Goal: Task Accomplishment & Management: Manage account settings

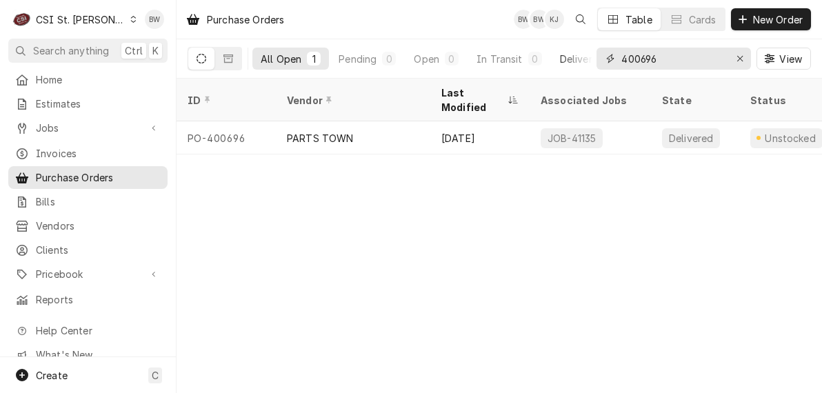
drag, startPoint x: 669, startPoint y: 57, endPoint x: 576, endPoint y: 57, distance: 92.4
click at [577, 57] on div "All Open 1 Pending 0 Open 0 In Transit 0 Delivered 1 Stocked 0 400696 View" at bounding box center [499, 58] width 623 height 39
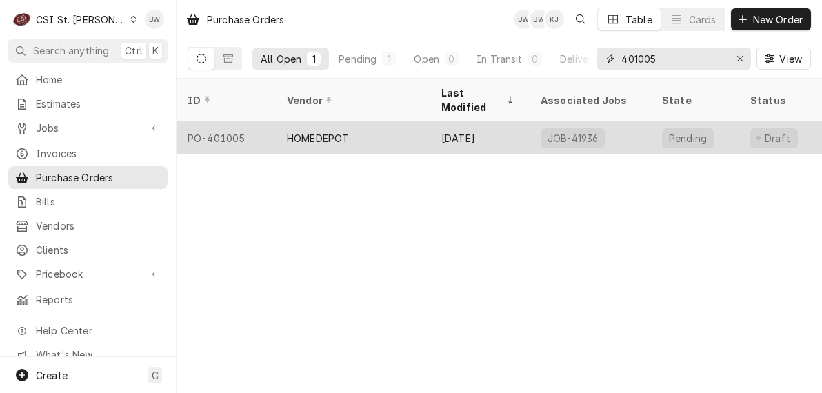
type input "401005"
click at [255, 123] on div "PO-401005" at bounding box center [226, 137] width 99 height 33
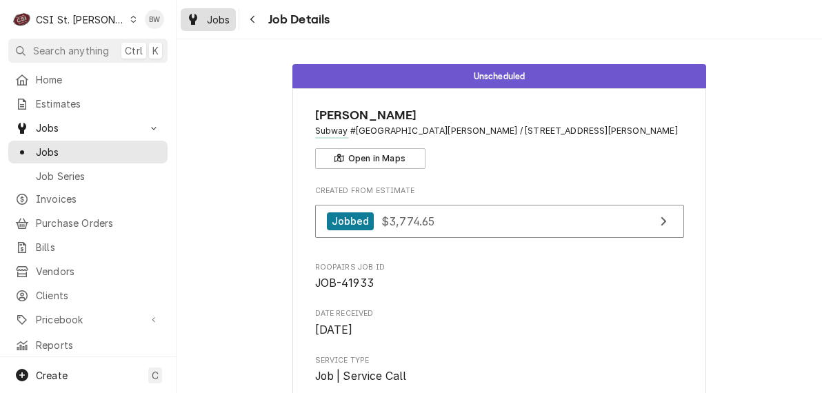
scroll to position [1448, 0]
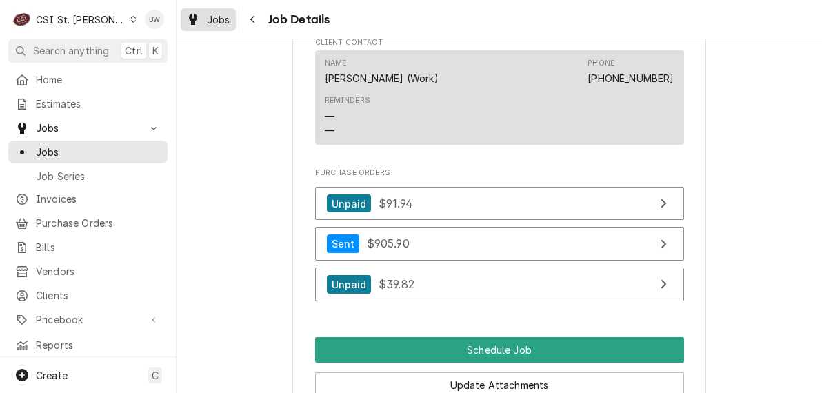
click at [207, 24] on span "Jobs" at bounding box center [218, 19] width 23 height 14
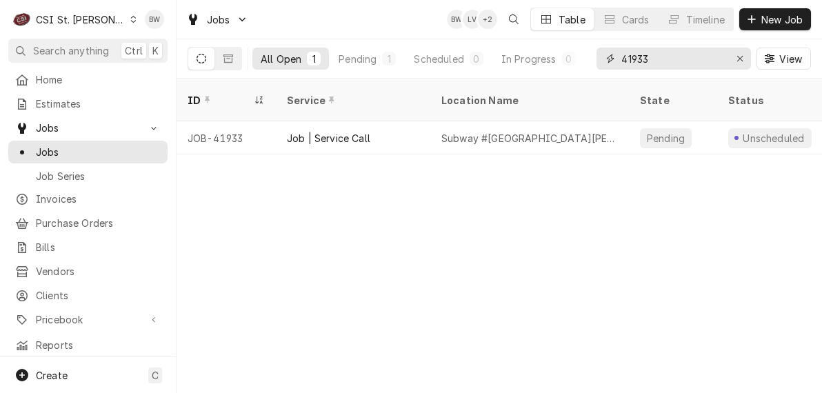
click at [660, 62] on input "41933" at bounding box center [672, 59] width 103 height 22
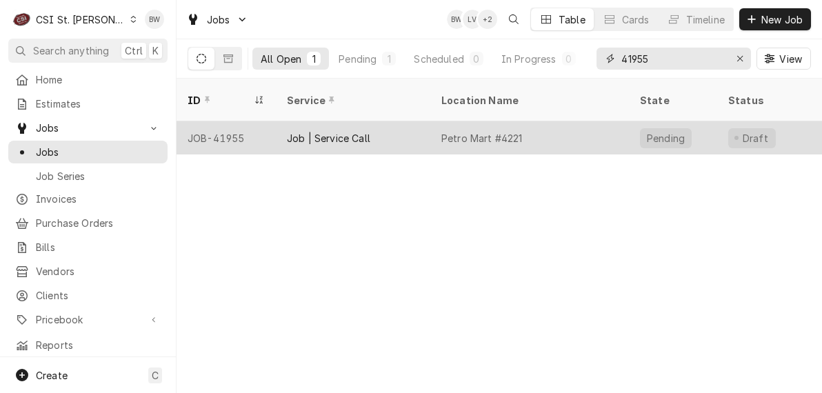
type input "41955"
click at [246, 124] on div "JOB-41955" at bounding box center [226, 137] width 99 height 33
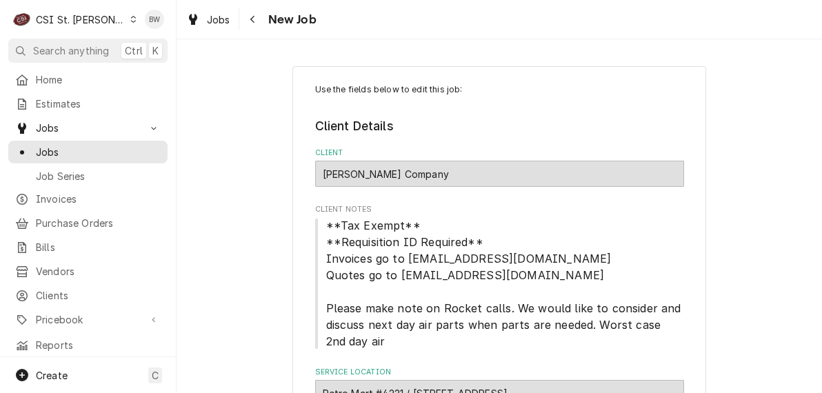
type textarea "x"
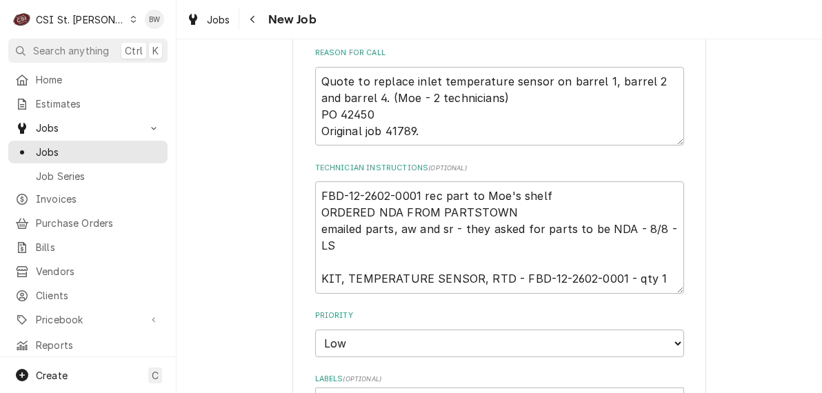
scroll to position [689, 0]
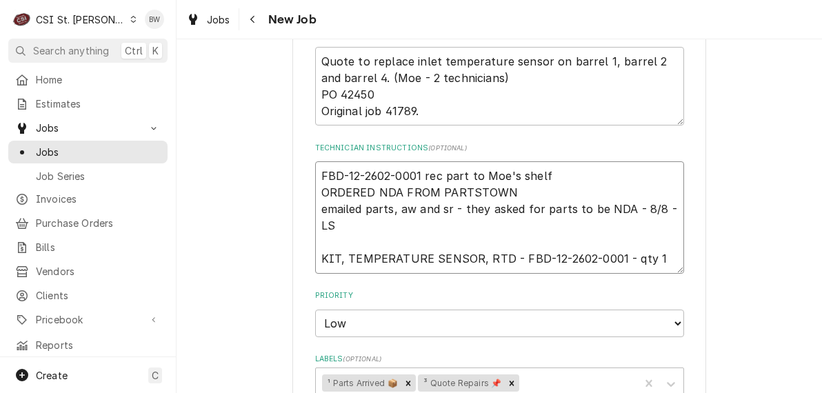
drag, startPoint x: 555, startPoint y: 178, endPoint x: 301, endPoint y: 164, distance: 254.8
click at [301, 164] on div "Use the fields below to edit this job: Client Details Client Vivian Company Cli…" at bounding box center [499, 176] width 414 height 1598
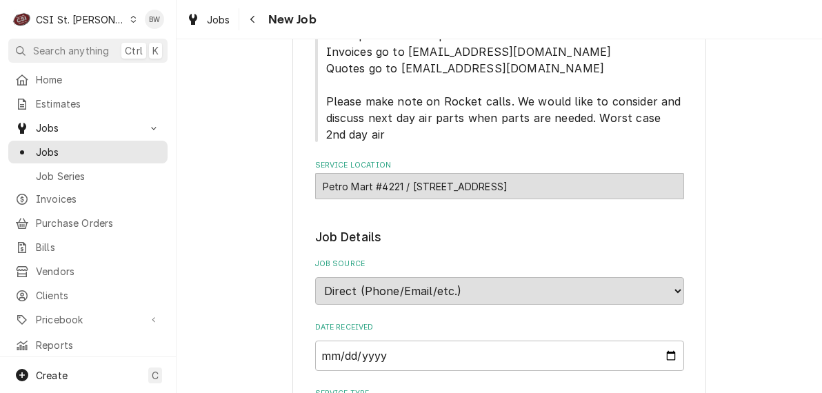
scroll to position [0, 0]
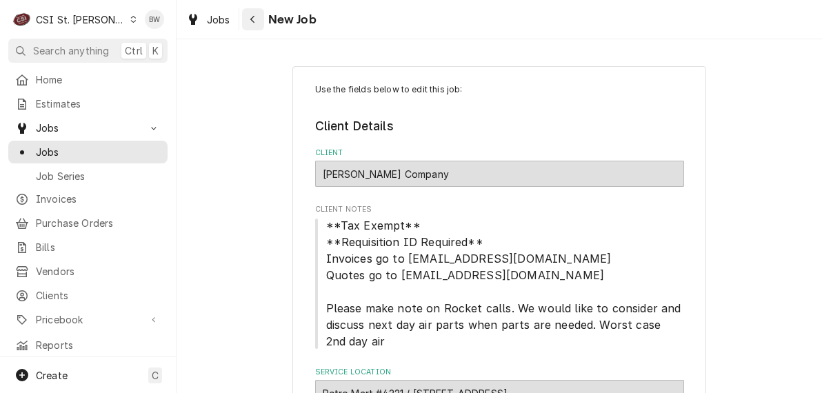
click at [252, 21] on icon "Navigate back" at bounding box center [252, 20] width 4 height 8
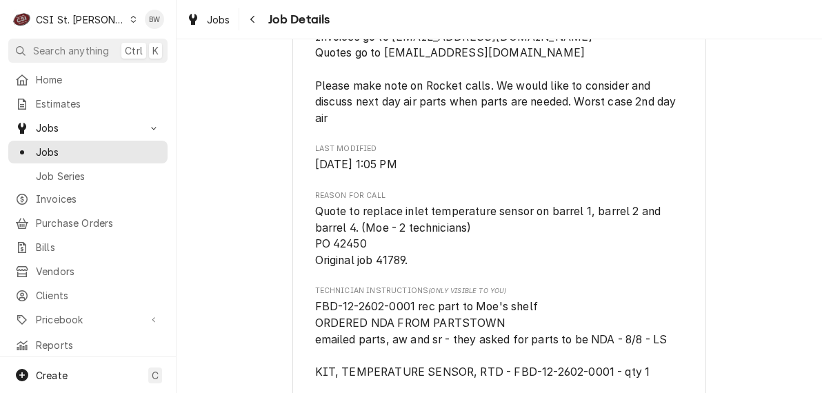
scroll to position [621, 0]
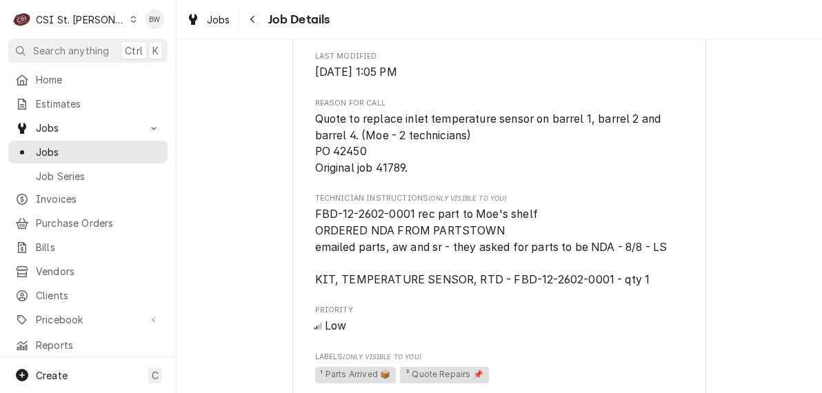
click at [340, 226] on span "FBD-12-2602-0001 rec part to Moe's shelf ORDERED NDA FROM PARTSTOWN emailed par…" at bounding box center [491, 247] width 352 height 79
click at [317, 226] on span "FBD-12-2602-0001 rec part to Moe's shelf ORDERED NDA FROM PARTSTOWN emailed par…" at bounding box center [491, 247] width 352 height 79
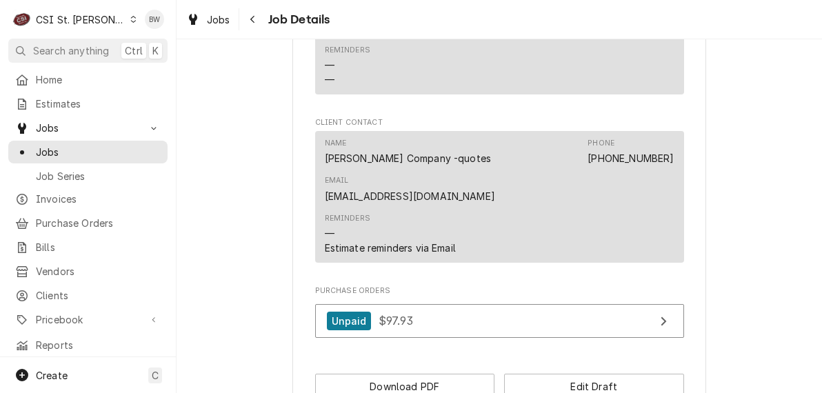
scroll to position [1337, 0]
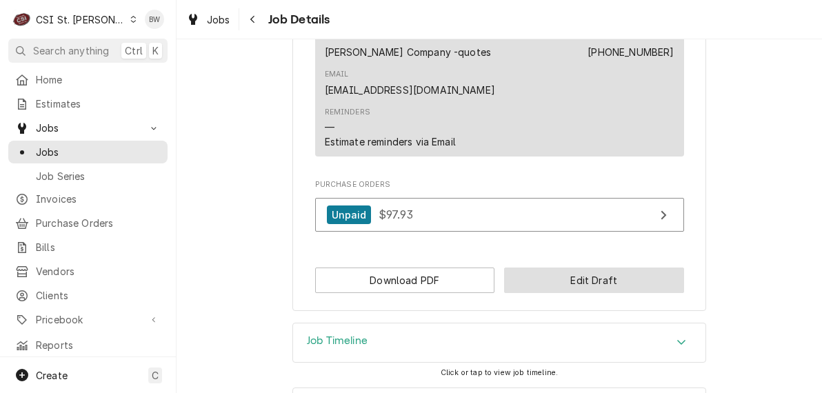
click at [573, 268] on button "Edit Draft" at bounding box center [594, 281] width 180 height 26
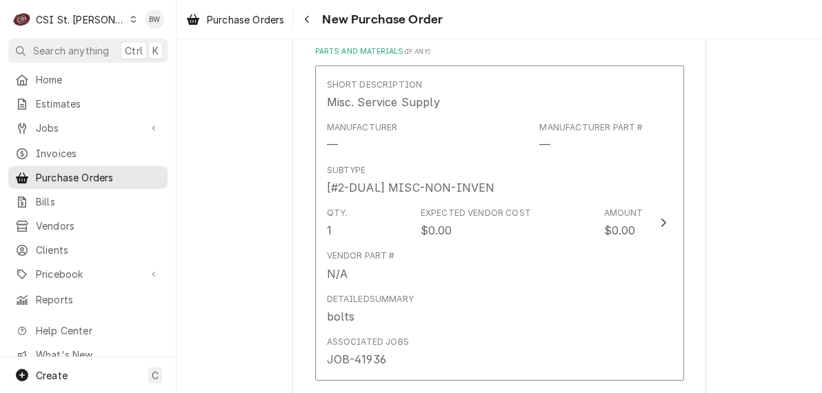
scroll to position [621, 0]
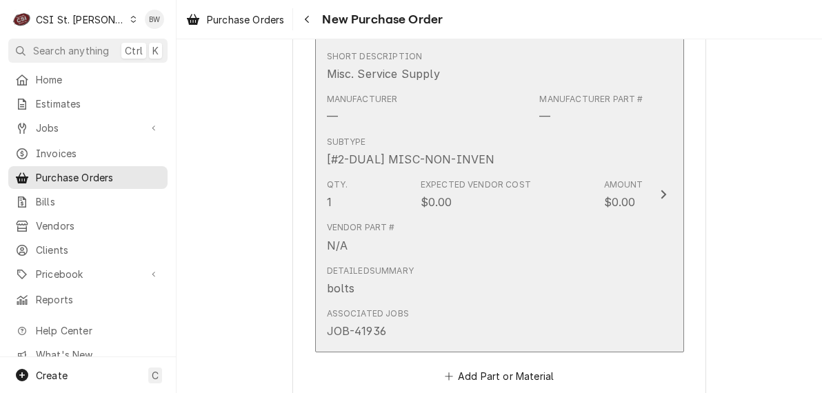
click at [467, 174] on div "Qty. 1 Expected Vendor Cost $0.00 Amount $0.00" at bounding box center [485, 194] width 316 height 43
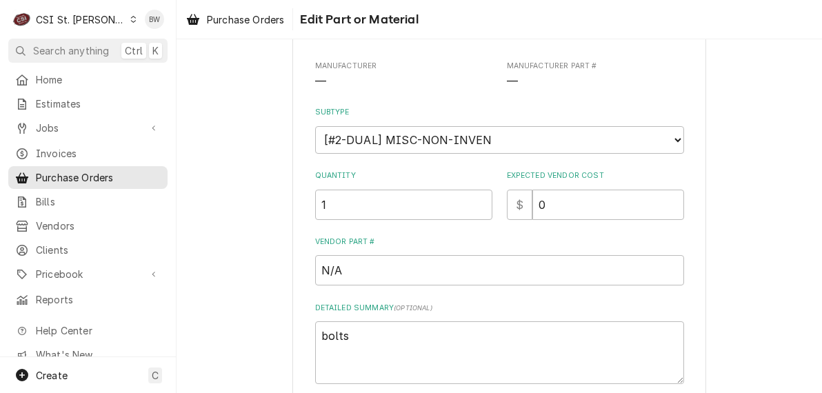
scroll to position [138, 0]
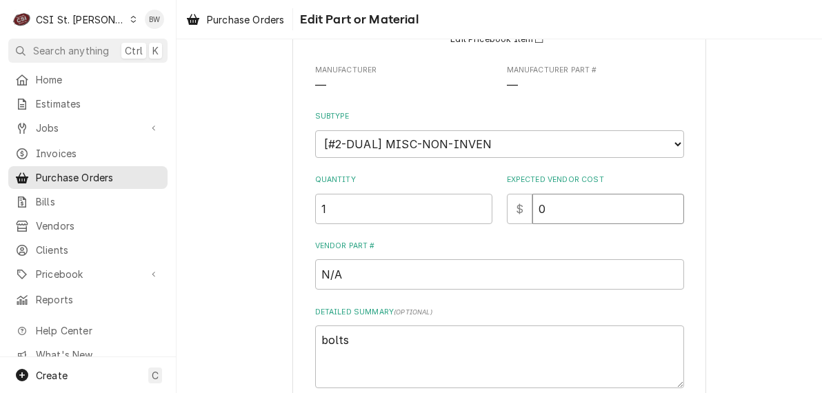
drag, startPoint x: 547, startPoint y: 210, endPoint x: 506, endPoint y: 210, distance: 41.4
click at [507, 210] on div "$ 0" at bounding box center [595, 209] width 177 height 30
type textarea "x"
type input "4"
type textarea "x"
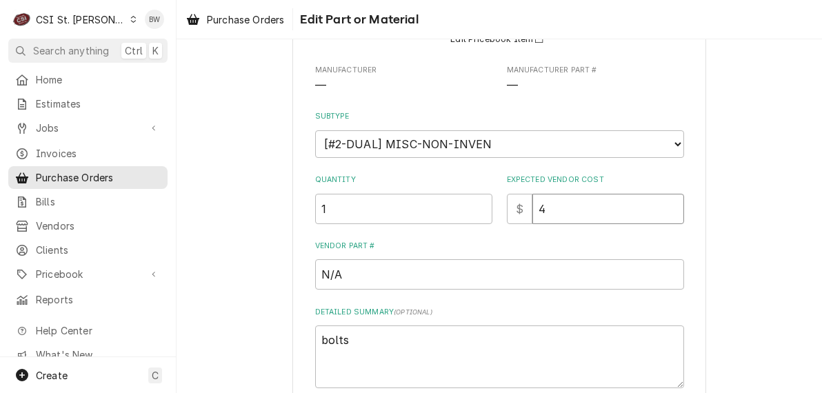
type input "4.4"
type textarea "x"
type input "4.41"
click at [463, 230] on div "Use the fields below to edit this part or material: Short Description Misc. Ser…" at bounding box center [499, 207] width 369 height 522
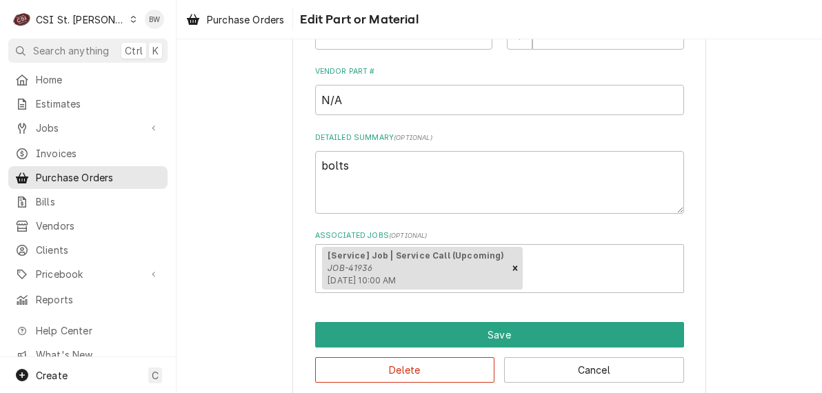
scroll to position [331, 0]
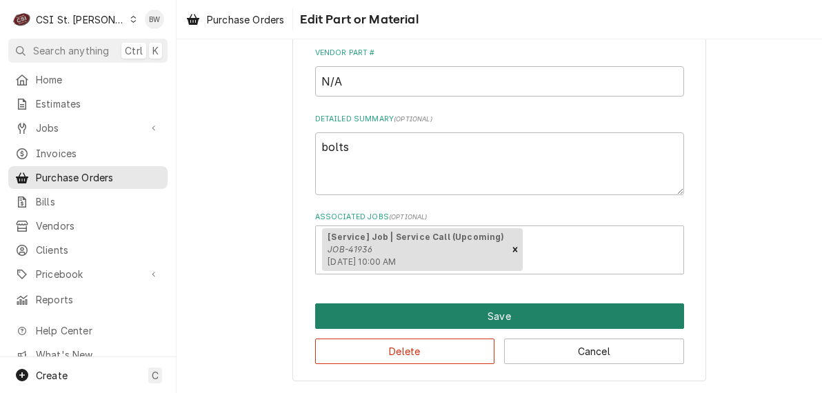
click at [418, 317] on button "Save" at bounding box center [499, 316] width 369 height 26
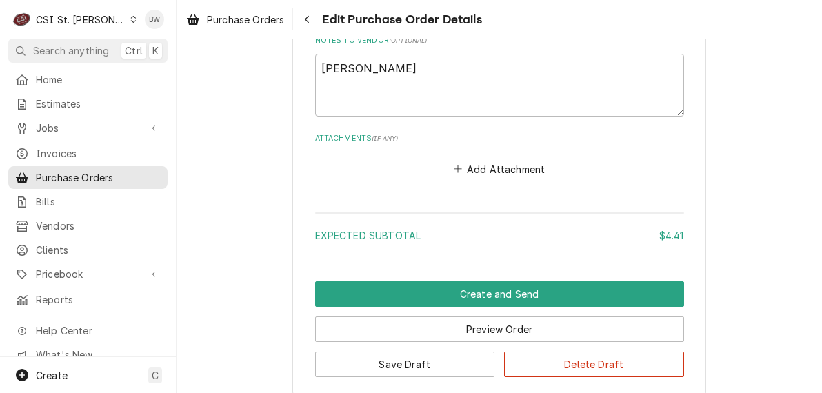
scroll to position [1065, 0]
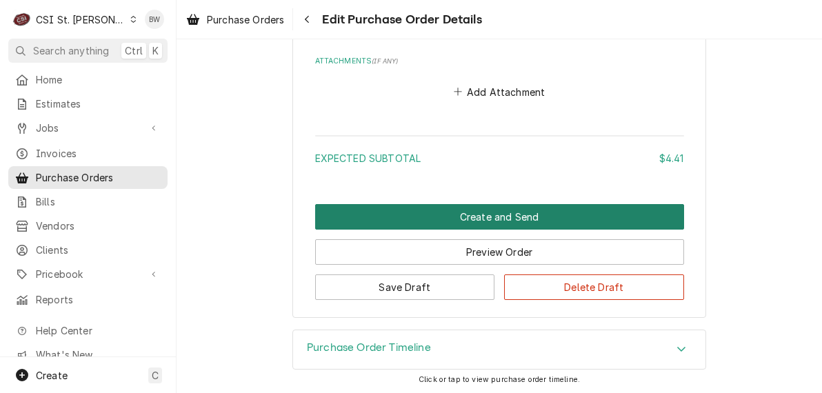
click at [382, 214] on button "Create and Send" at bounding box center [499, 217] width 369 height 26
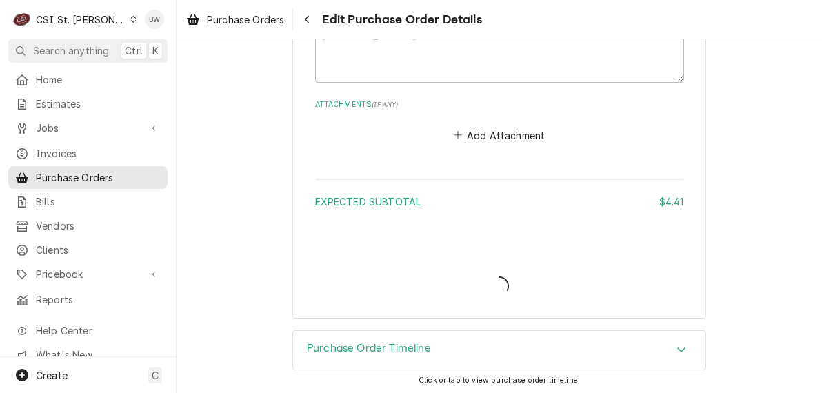
type textarea "x"
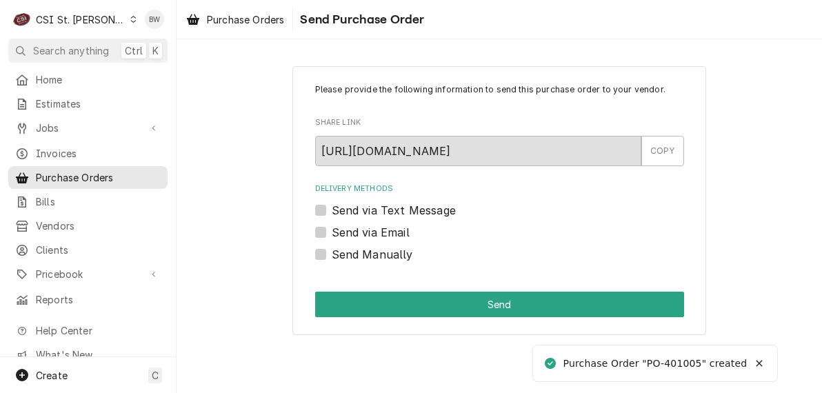
click at [400, 252] on label "Send Manually" at bounding box center [372, 254] width 81 height 17
click at [400, 252] on input "Send Manually" at bounding box center [516, 261] width 369 height 30
checkbox input "true"
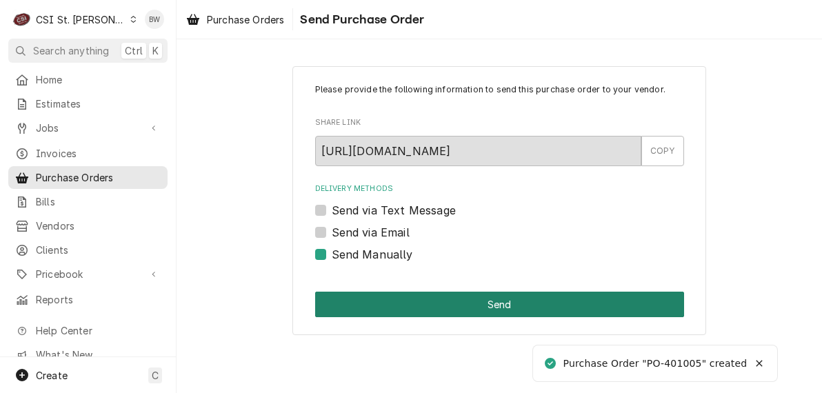
click at [445, 294] on button "Send" at bounding box center [499, 305] width 369 height 26
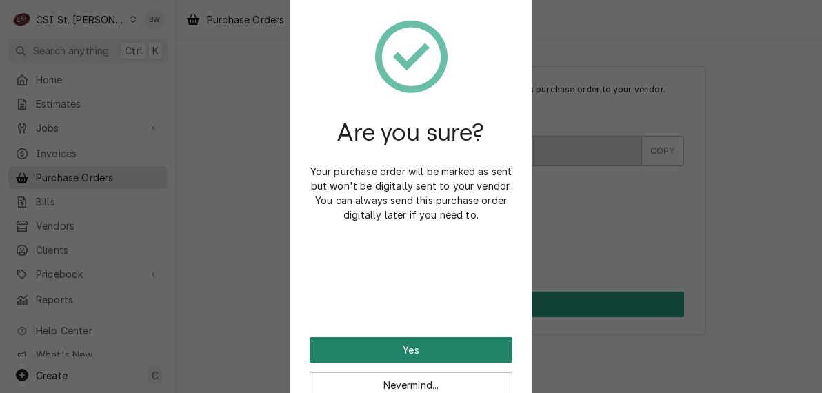
click at [376, 343] on button "Yes" at bounding box center [411, 350] width 203 height 26
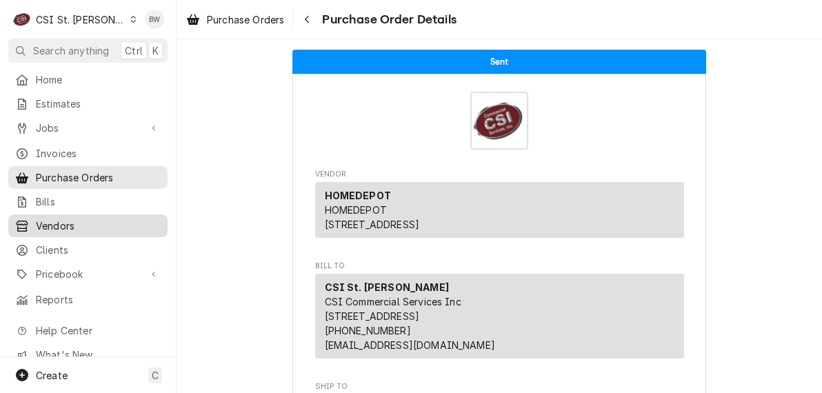
click at [61, 225] on span "Vendors" at bounding box center [98, 226] width 125 height 14
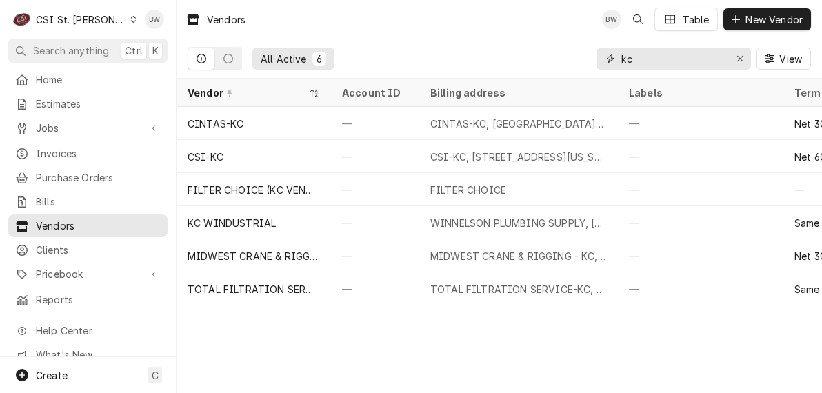
drag, startPoint x: 634, startPoint y: 65, endPoint x: 612, endPoint y: 63, distance: 22.9
click at [613, 63] on div "kc" at bounding box center [673, 59] width 154 height 22
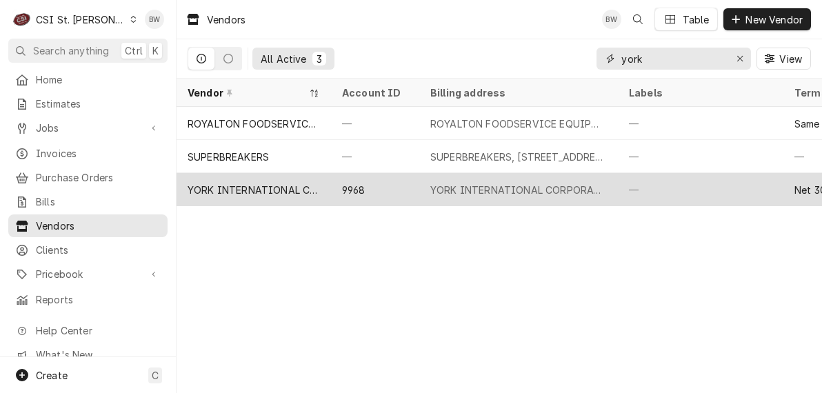
type input "york"
click at [277, 177] on div "YORK INTERNATIONAL CORPORATION" at bounding box center [254, 189] width 154 height 33
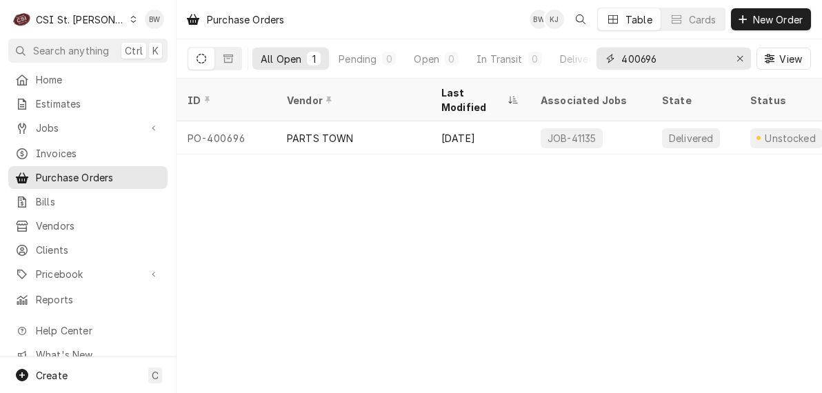
click at [658, 56] on input "400696" at bounding box center [672, 59] width 103 height 22
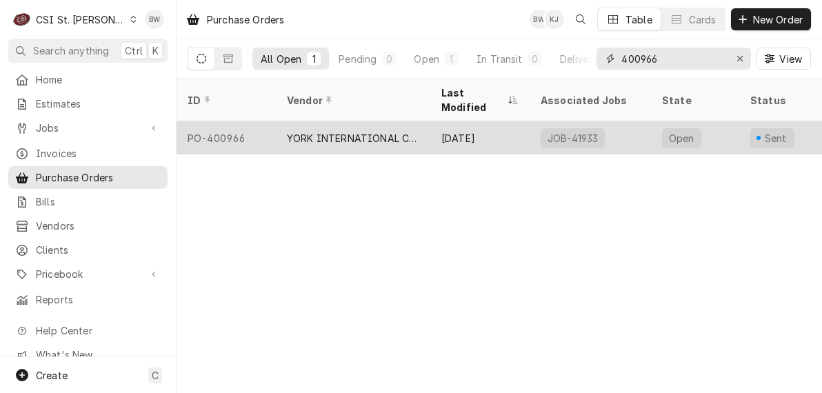
type input "400966"
click at [248, 124] on div "PO-400966" at bounding box center [226, 137] width 99 height 33
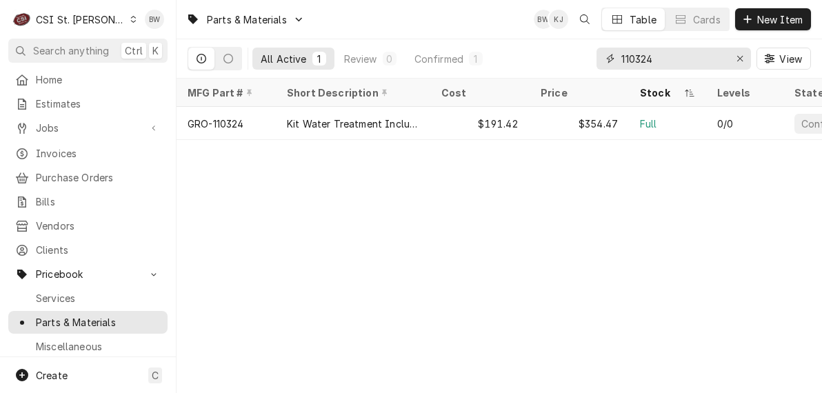
drag, startPoint x: 660, startPoint y: 58, endPoint x: 605, endPoint y: 60, distance: 54.5
click at [609, 59] on div "110324" at bounding box center [673, 59] width 154 height 22
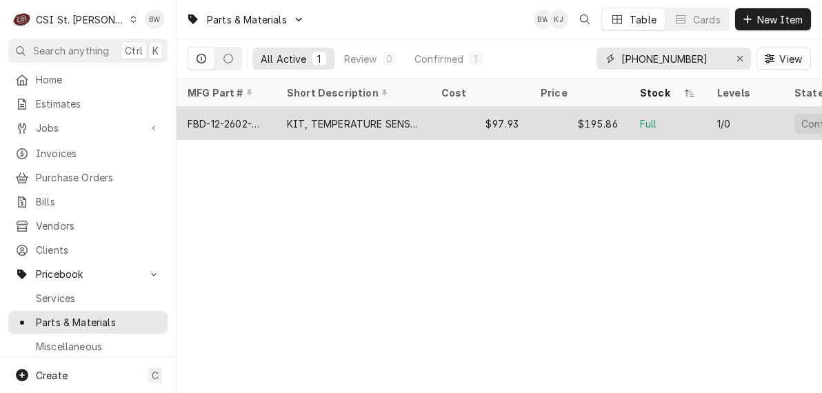
type input "12-2602-0001"
click at [268, 121] on div "FBD-12-2602-0001" at bounding box center [226, 123] width 99 height 33
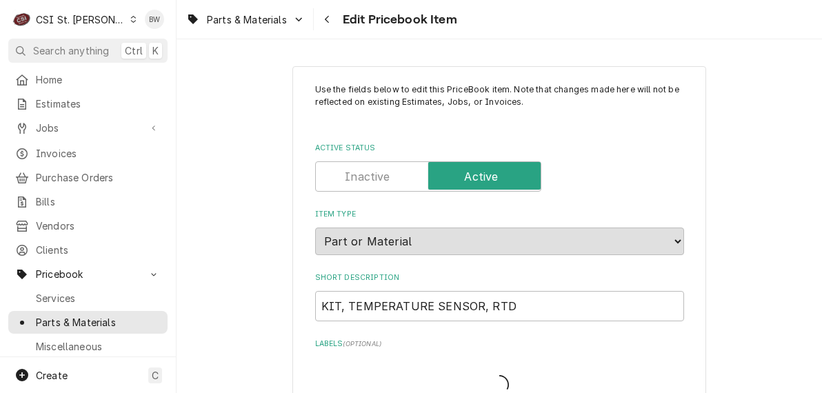
type textarea "x"
click at [532, 31] on div "Parts & Materials Edit Pricebook Item" at bounding box center [499, 19] width 645 height 39
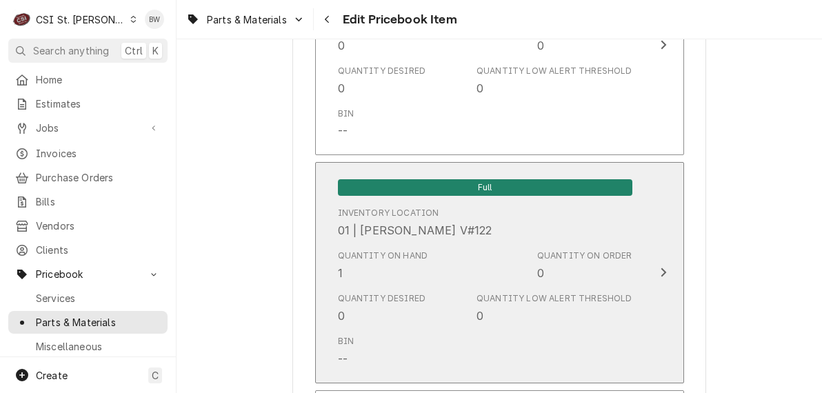
click at [370, 254] on div "Quantity on Hand 1" at bounding box center [383, 266] width 90 height 32
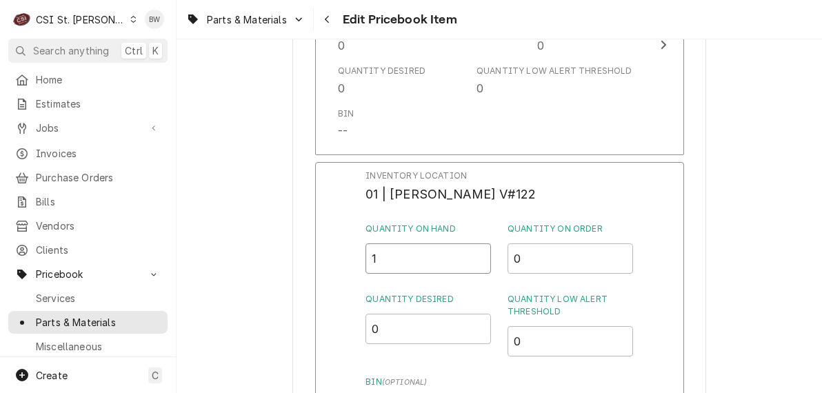
drag, startPoint x: 402, startPoint y: 244, endPoint x: 363, endPoint y: 246, distance: 38.7
click at [363, 246] on div "Inventory Location 01 | MOE HAMED V#122 Quantity on Hand 1 Quantity on Order 0 …" at bounding box center [499, 341] width 369 height 359
type input "0"
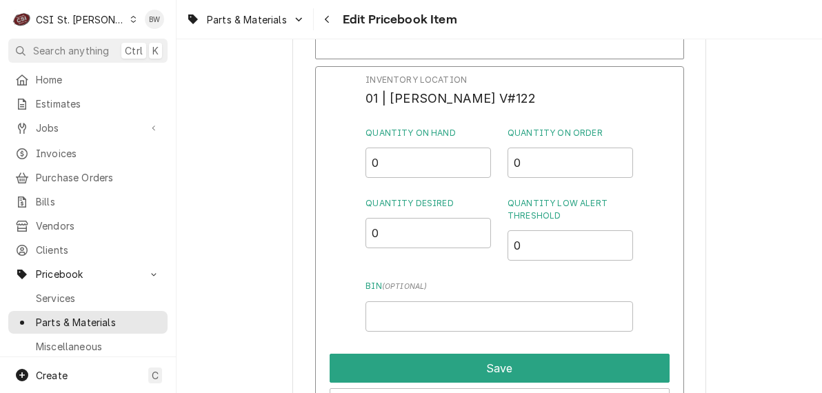
scroll to position [4482, 0]
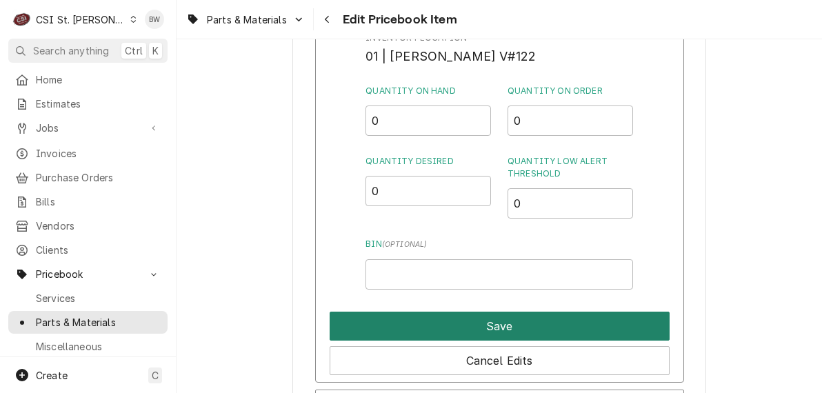
click at [481, 312] on button "Save" at bounding box center [500, 326] width 340 height 29
type textarea "x"
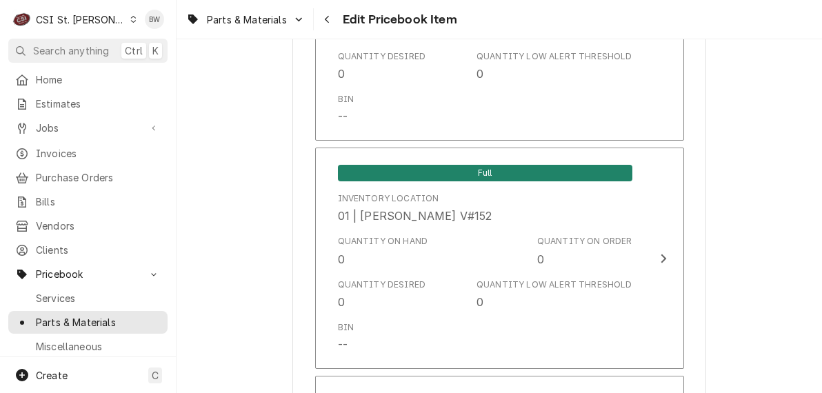
scroll to position [2061, 0]
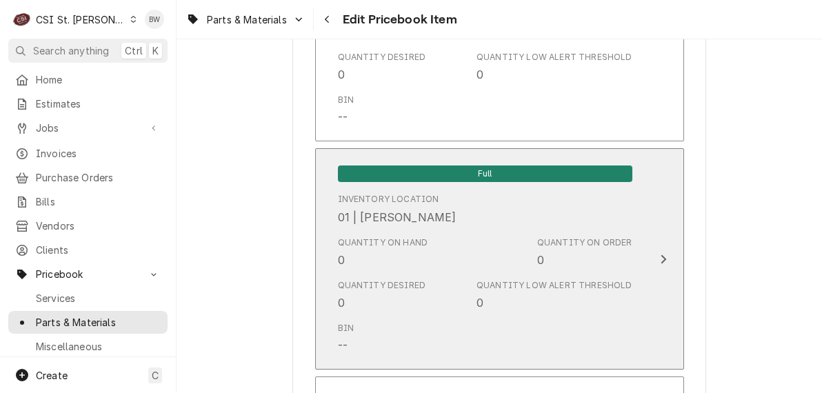
click at [356, 258] on div "Quantity on Hand 0" at bounding box center [383, 252] width 90 height 32
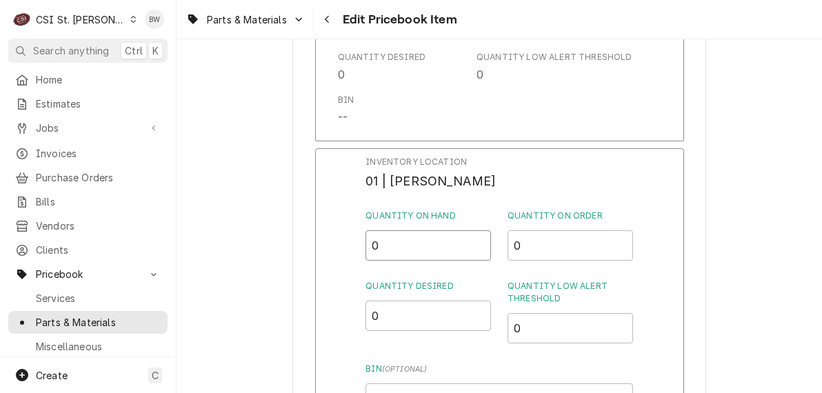
drag, startPoint x: 372, startPoint y: 250, endPoint x: 356, endPoint y: 250, distance: 15.9
click at [356, 250] on div "Inventory Location 01 | ERIC GUARD Quantity on Hand 0 Quantity on Order 0 Quant…" at bounding box center [499, 327] width 369 height 359
type input "1"
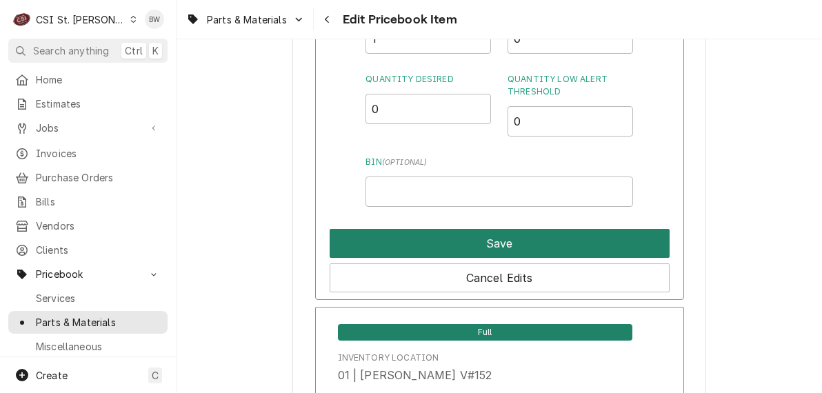
click at [411, 252] on button "Save" at bounding box center [500, 243] width 340 height 29
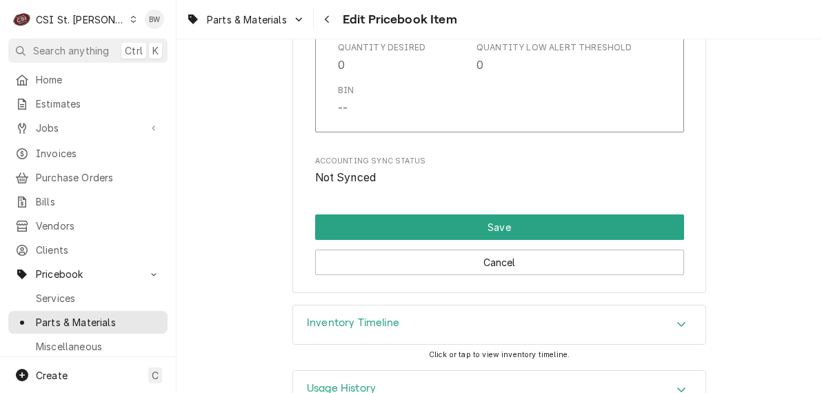
scroll to position [11928, 0]
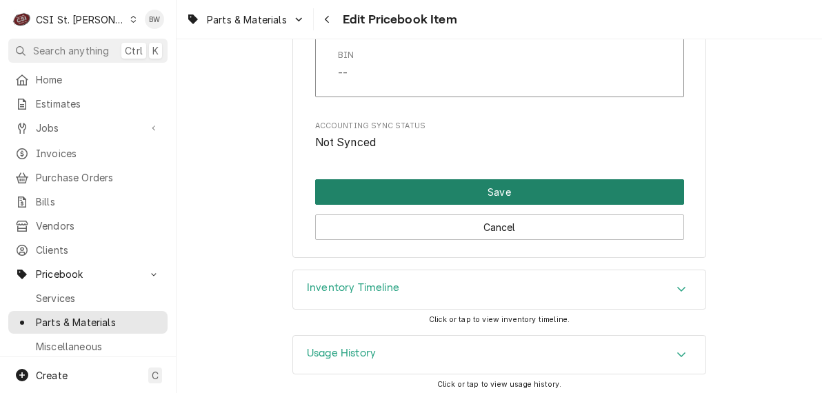
click at [467, 191] on button "Save" at bounding box center [499, 192] width 369 height 26
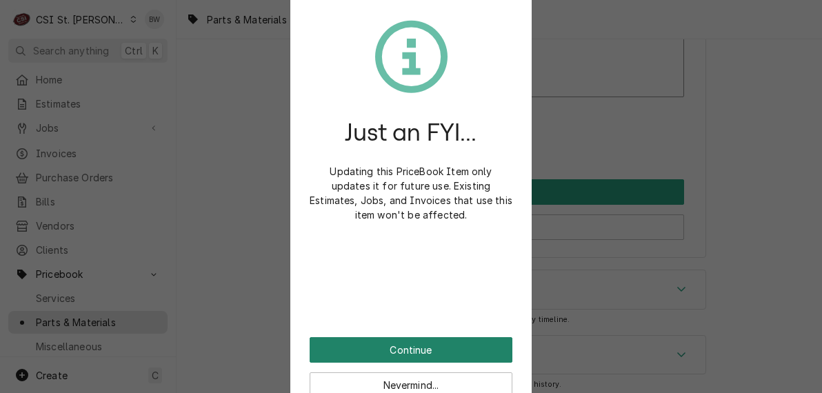
click at [407, 337] on button "Continue" at bounding box center [411, 350] width 203 height 26
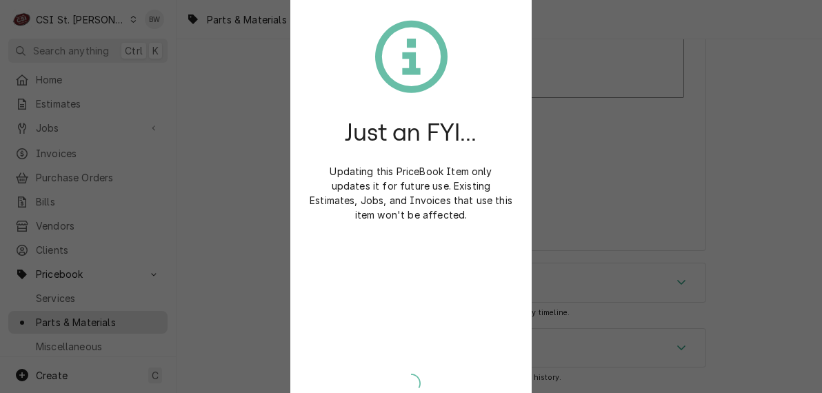
scroll to position [11920, 0]
type textarea "x"
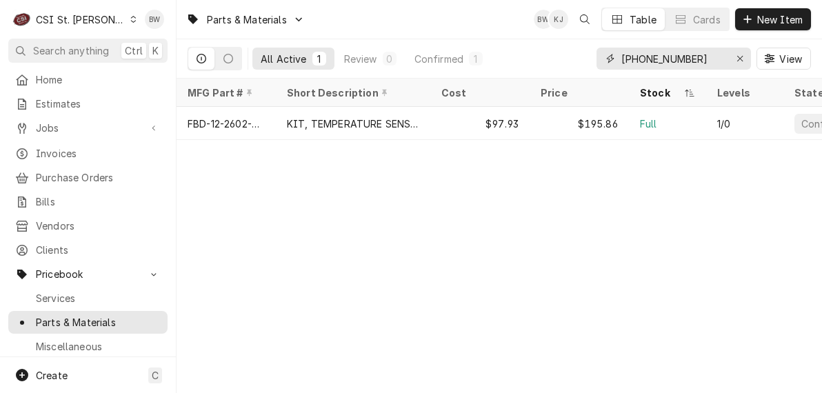
drag, startPoint x: 694, startPoint y: 58, endPoint x: 618, endPoint y: 54, distance: 76.6
click at [618, 54] on div "12-2602-0001" at bounding box center [673, 59] width 154 height 22
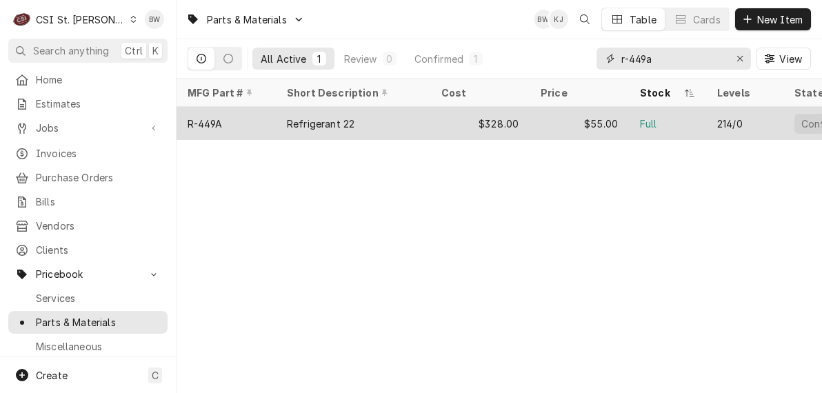
type input "r-449a"
click at [292, 128] on div "Refrigerant 22" at bounding box center [353, 123] width 154 height 33
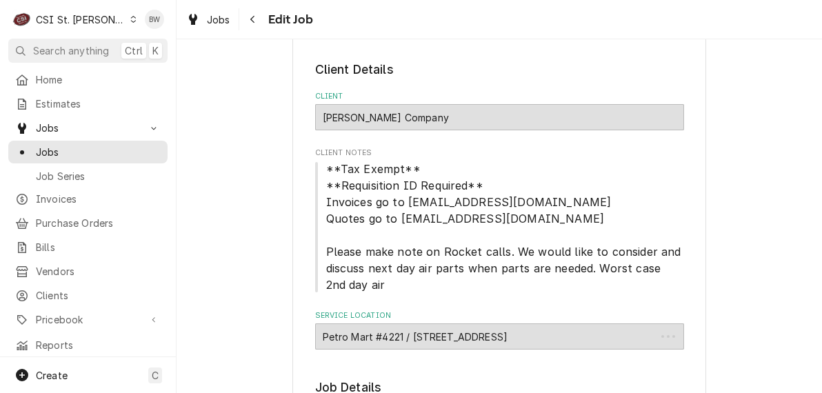
type textarea "x"
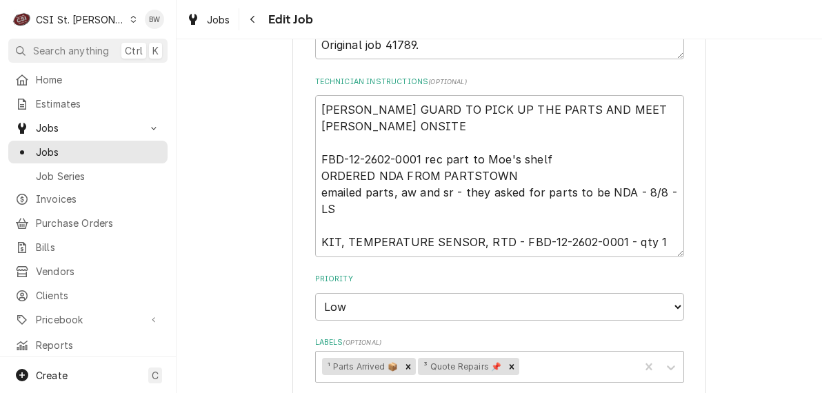
scroll to position [758, 0]
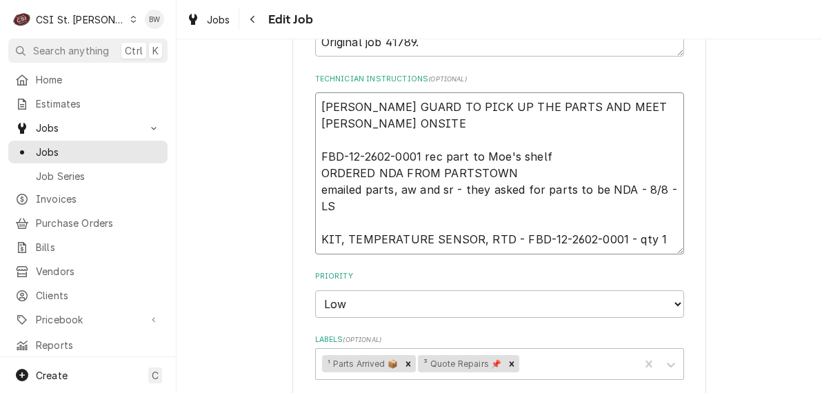
click at [318, 143] on textarea "[PERSON_NAME] GUARD TO PICK UP THE PARTS AND MEET [PERSON_NAME] ONSITE FBD-12-2…" at bounding box center [499, 172] width 369 height 161
type textarea "[PERSON_NAME] GUARD TO PICK UP THE PARTS AND MEET [PERSON_NAME] ONSITE P FBD-12…"
type textarea "x"
type textarea "[PERSON_NAME] GUARD TO PICK UP THE PARTS AND MEET [PERSON_NAME] ONSITE Pa FBD-1…"
type textarea "x"
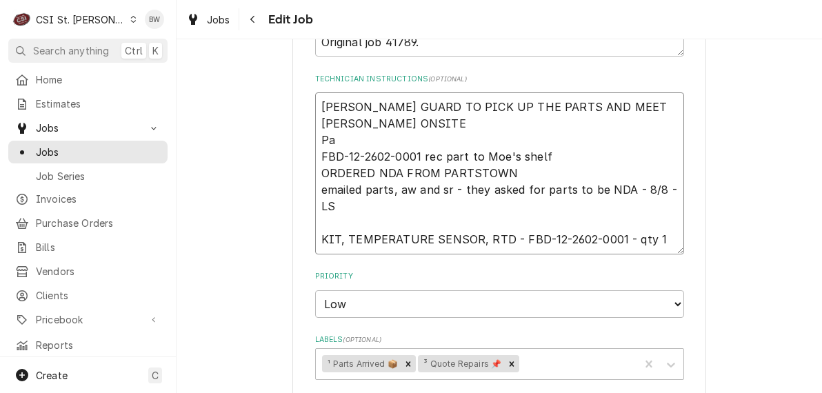
type textarea "[PERSON_NAME] GUARD TO PICK UP THE PARTS AND MEET [PERSON_NAME] ONSITE Par FBD-…"
type textarea "x"
type textarea "[PERSON_NAME] GUARD TO PICK UP THE PARTS AND MEET [PERSON_NAME] ONSITE Part FBD…"
type textarea "x"
type textarea "[PERSON_NAME] GUARD TO PICK UP THE PARTS AND MEET [PERSON_NAME] ONSITE Part FBD…"
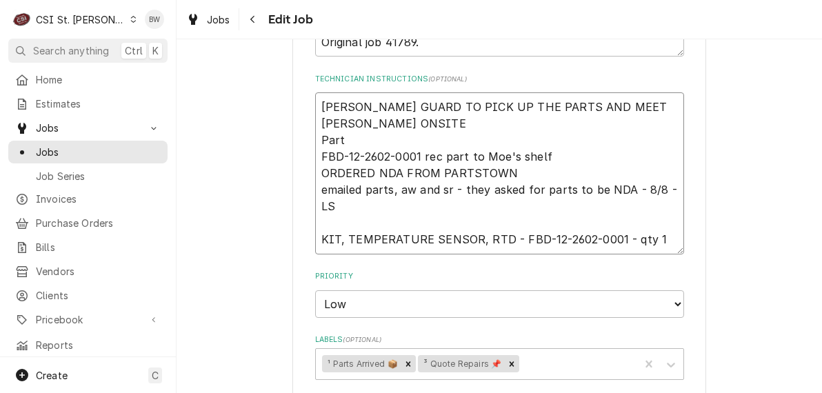
type textarea "x"
type textarea "[PERSON_NAME] GUARD TO PICK UP THE PARTS AND MEET [PERSON_NAME] ONSITE Part m F…"
type textarea "x"
type textarea "ERIC GUARD TO PICK UP THE PARTS AND MEET MIKE BAKER ONSITE Part mo FBD-12-2602-…"
type textarea "x"
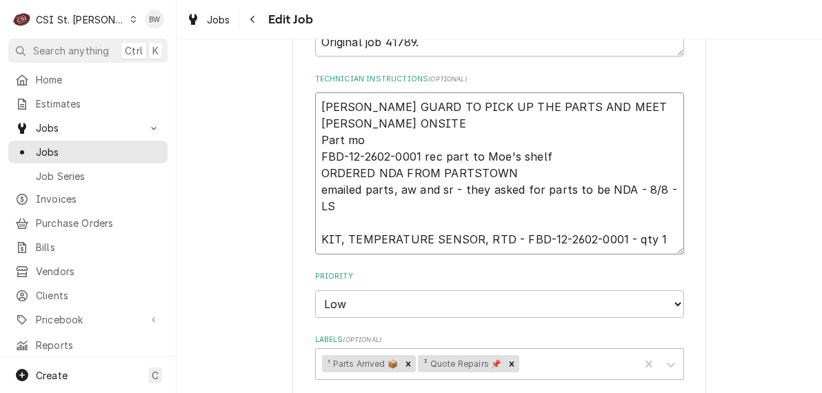
type textarea "ERIC GUARD TO PICK UP THE PARTS AND MEET MIKE BAKER ONSITE Part mov FBD-12-2602…"
type textarea "x"
type textarea "ERIC GUARD TO PICK UP THE PARTS AND MEET MIKE BAKER ONSITE Part move FBD-12-260…"
type textarea "x"
type textarea "ERIC GUARD TO PICK UP THE PARTS AND MEET MIKE BAKER ONSITE Part moved FBD-12-26…"
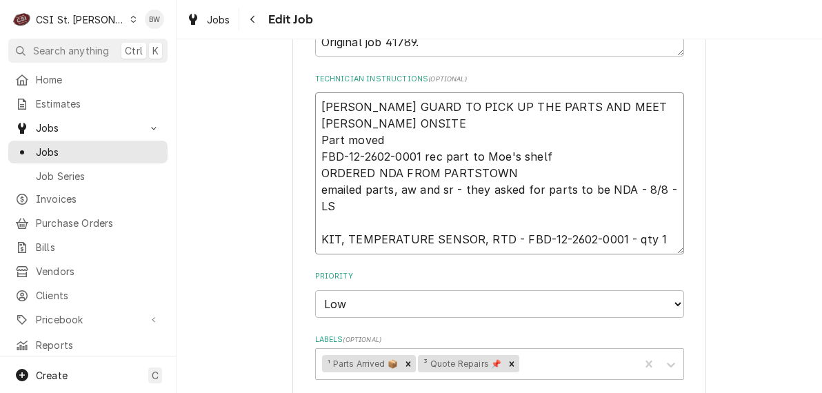
type textarea "x"
type textarea "ERIC GUARD TO PICK UP THE PARTS AND MEET MIKE BAKER ONSITE Part moved FBD-12-26…"
type textarea "x"
type textarea "ERIC GUARD TO PICK UP THE PARTS AND MEET MIKE BAKER ONSITE Part moved t FBD-12-…"
type textarea "x"
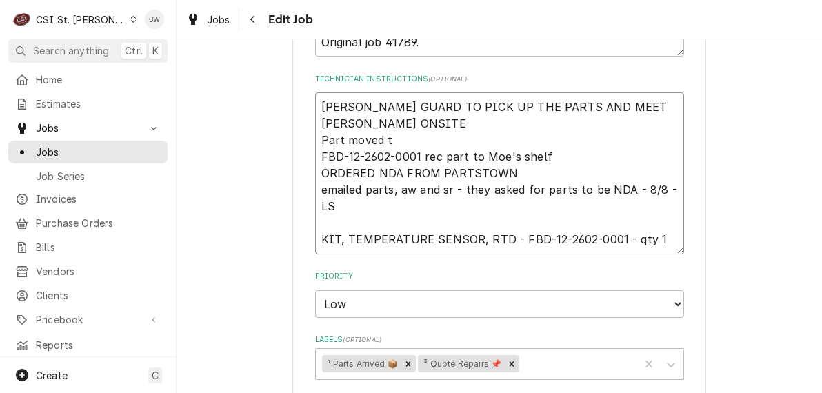
type textarea "ERIC GUARD TO PICK UP THE PARTS AND MEET MIKE BAKER ONSITE Part moved to FBD-12…"
type textarea "x"
type textarea "ERIC GUARD TO PICK UP THE PARTS AND MEET MIKE BAKER ONSITE Part moved to FBD-12…"
type textarea "x"
type textarea "ERIC GUARD TO PICK UP THE PARTS AND MEET MIKE BAKER ONSITE Part moved to Er FBD…"
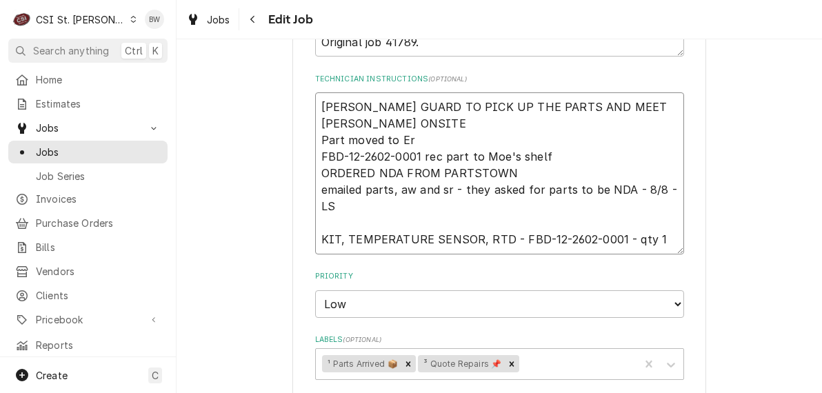
type textarea "x"
type textarea "ERIC GUARD TO PICK UP THE PARTS AND MEET MIKE BAKER ONSITE Part moved to Eri FB…"
type textarea "x"
type textarea "ERIC GUARD TO PICK UP THE PARTS AND MEET MIKE BAKER ONSITE Part moved to Eric F…"
type textarea "x"
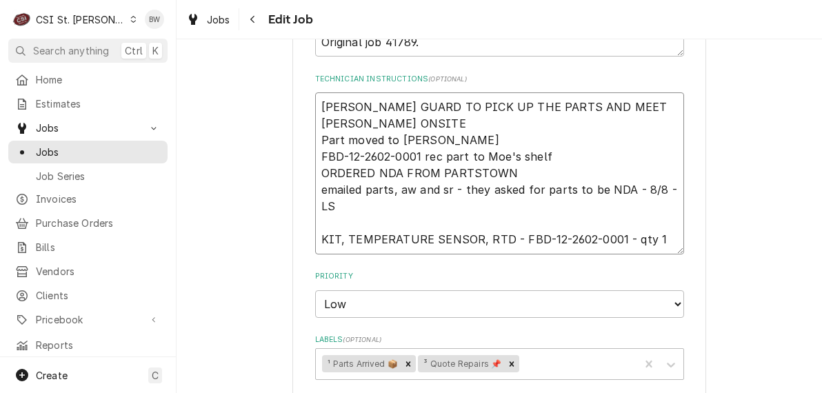
type textarea "ERIC GUARD TO PICK UP THE PARTS AND MEET MIKE BAKER ONSITE Part moved to Eric F…"
type textarea "x"
type textarea "ERIC GUARD TO PICK UP THE PARTS AND MEET MIKE BAKER ONSITE Part moved to Eric G…"
type textarea "x"
type textarea "ERIC GUARD TO PICK UP THE PARTS AND MEET MIKE BAKER ONSITE Part moved to Eric G…"
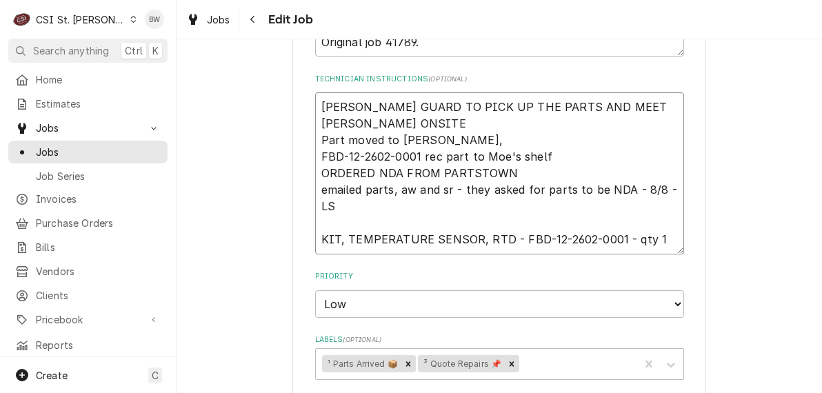
type textarea "x"
type textarea "ERIC GUARD TO PICK UP THE PARTS AND MEET MIKE BAKER ONSITE Part moved to Eric G…"
type textarea "x"
type textarea "ERIC GUARD TO PICK UP THE PARTS AND MEET MIKE BAKER ONSITE Part moved to Eric G…"
type textarea "x"
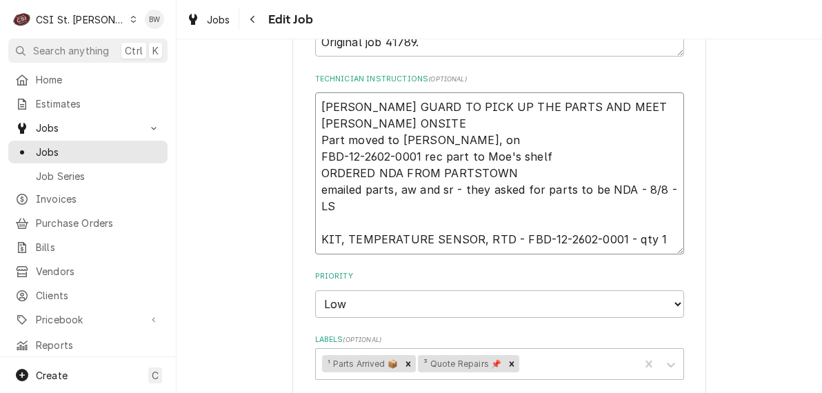
type textarea "ERIC GUARD TO PICK UP THE PARTS AND MEET MIKE BAKER ONSITE Part moved to Eric G…"
type textarea "x"
type textarea "ERIC GUARD TO PICK UP THE PARTS AND MEET MIKE BAKER ONSITE Part moved to Eric G…"
type textarea "x"
type textarea "ERIC GUARD TO PICK UP THE PARTS AND MEET MIKE BAKER ONSITE Part moved to Eric G…"
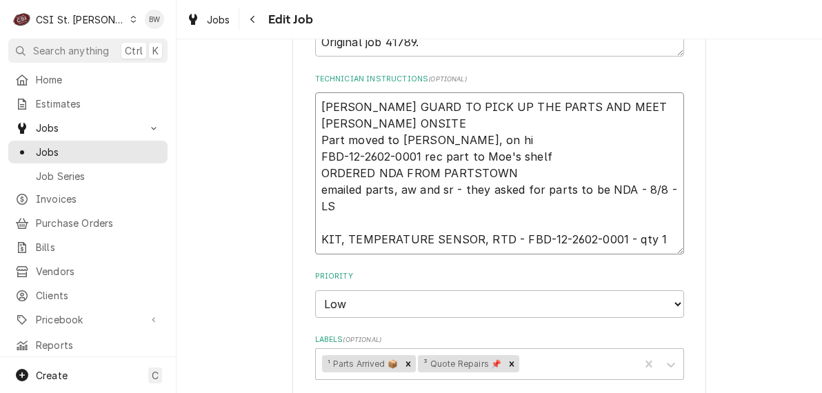
type textarea "x"
type textarea "ERIC GUARD TO PICK UP THE PARTS AND MEET MIKE BAKER ONSITE Part moved to Eric G…"
type textarea "x"
type textarea "ERIC GUARD TO PICK UP THE PARTS AND MEET MIKE BAKER ONSITE Part moved to Eric G…"
type textarea "x"
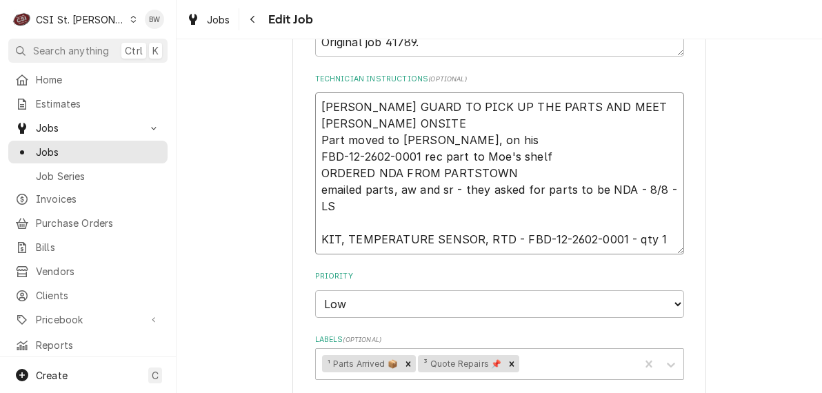
type textarea "ERIC GUARD TO PICK UP THE PARTS AND MEET MIKE BAKER ONSITE Part moved to Eric G…"
type textarea "x"
type textarea "ERIC GUARD TO PICK UP THE PARTS AND MEET MIKE BAKER ONSITE Part moved to Eric G…"
type textarea "x"
type textarea "ERIC GUARD TO PICK UP THE PARTS AND MEET MIKE BAKER ONSITE Part moved to Eric G…"
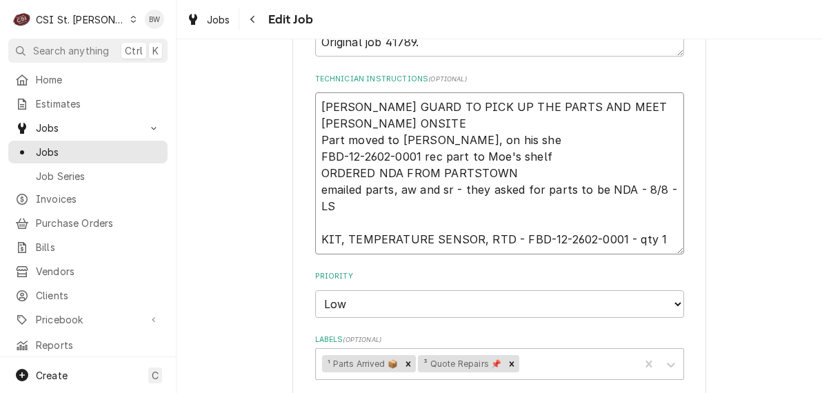
type textarea "x"
type textarea "ERIC GUARD TO PICK UP THE PARTS AND MEET MIKE BAKER ONSITE Part moved to Eric G…"
type textarea "x"
type textarea "[PERSON_NAME] GUARD TO PICK UP THE PARTS AND MEET [PERSON_NAME] ONSITE Part mov…"
type textarea "x"
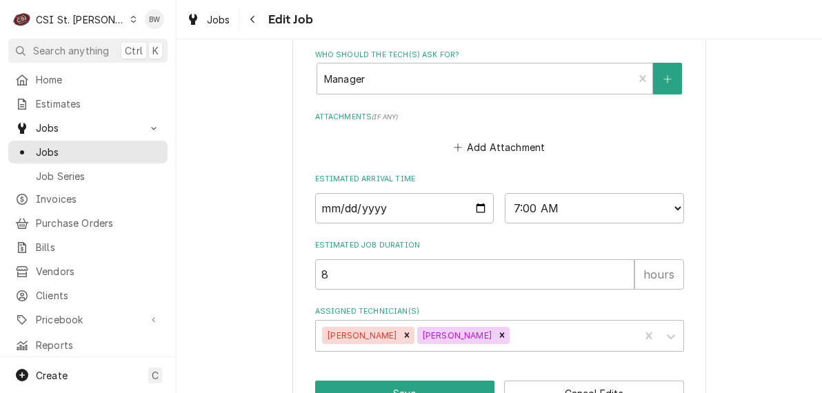
scroll to position [1262, 0]
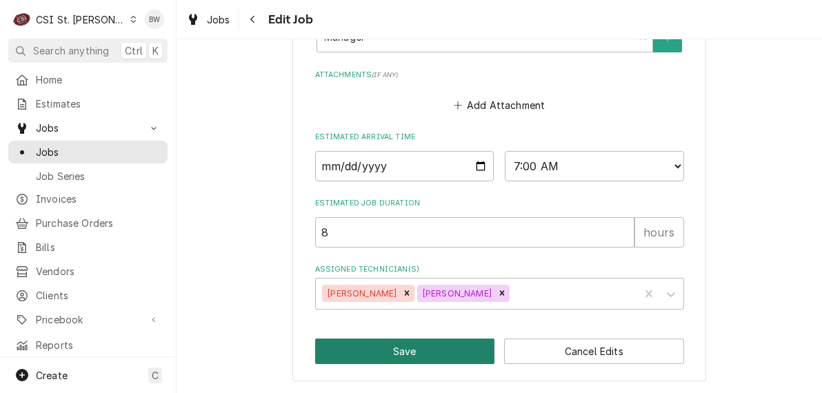
type textarea "[PERSON_NAME] GUARD TO PICK UP THE PARTS AND MEET [PERSON_NAME] ONSITE Part mov…"
click at [416, 349] on button "Save" at bounding box center [405, 352] width 180 height 26
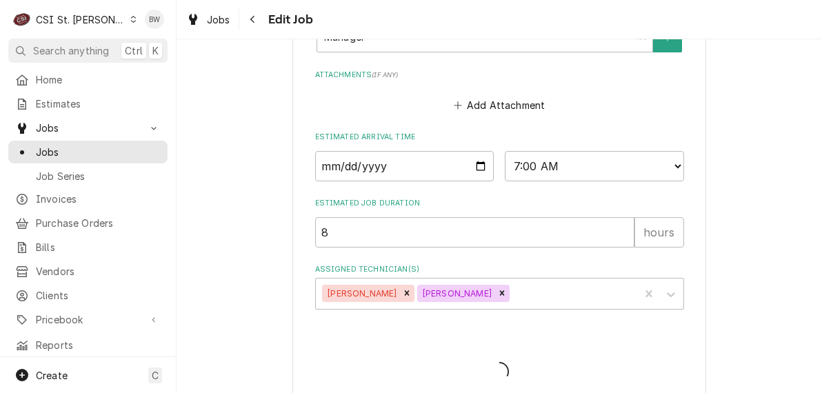
type textarea "x"
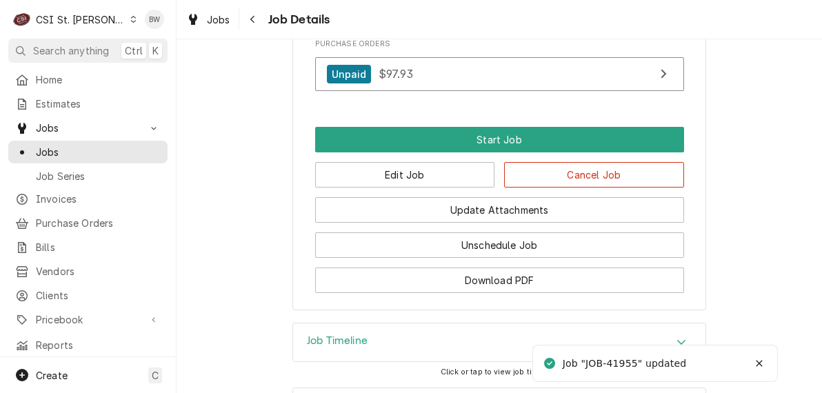
scroll to position [1730, 0]
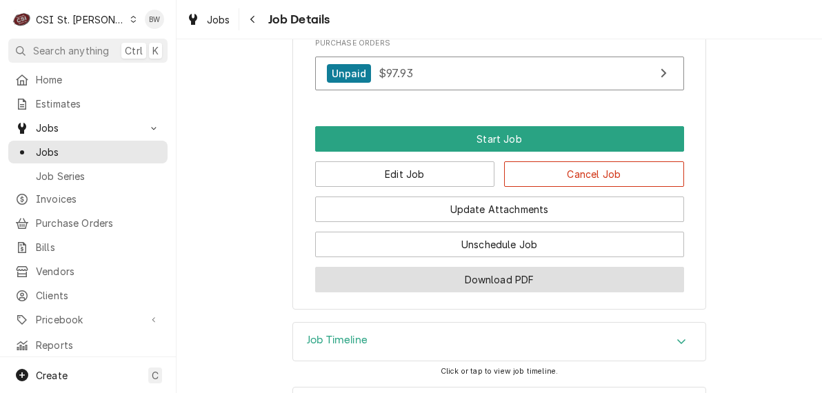
click at [412, 267] on button "Download PDF" at bounding box center [499, 280] width 369 height 26
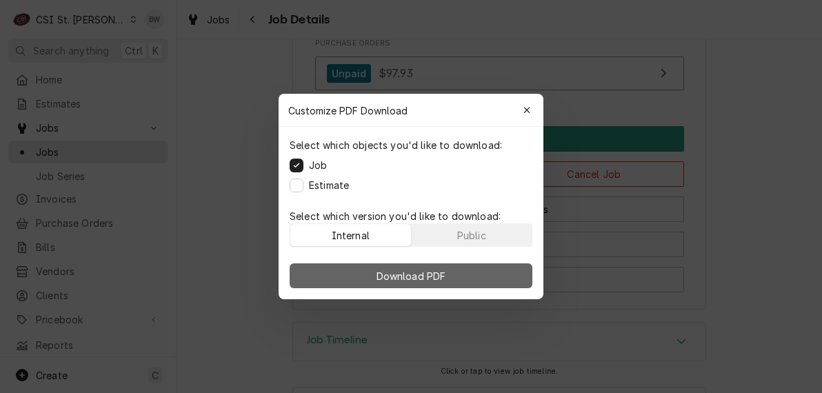
click at [376, 273] on span "Download PDF" at bounding box center [411, 276] width 75 height 14
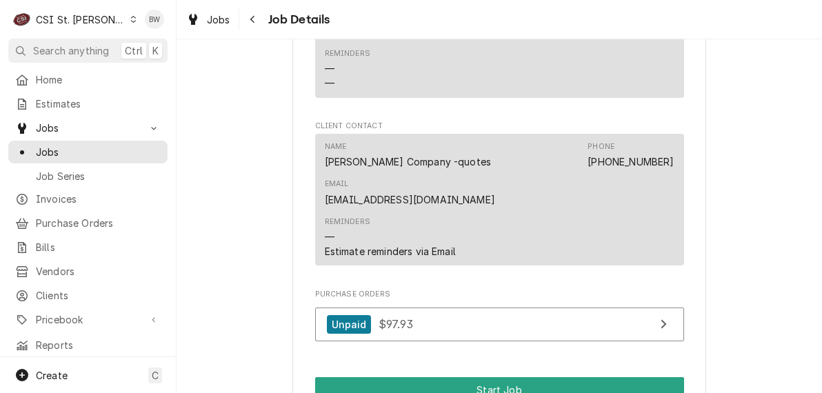
scroll to position [1316, 0]
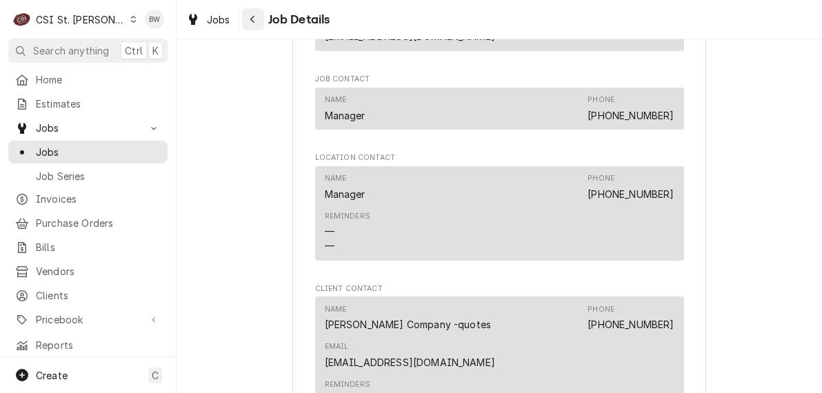
click at [251, 23] on icon "Navigate back" at bounding box center [253, 19] width 6 height 10
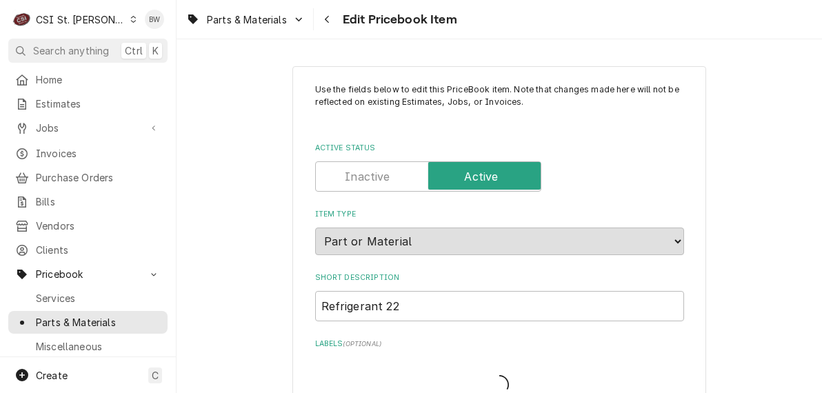
type textarea "x"
click at [501, 31] on div "Parts & Materials Edit Pricebook Item" at bounding box center [499, 19] width 645 height 39
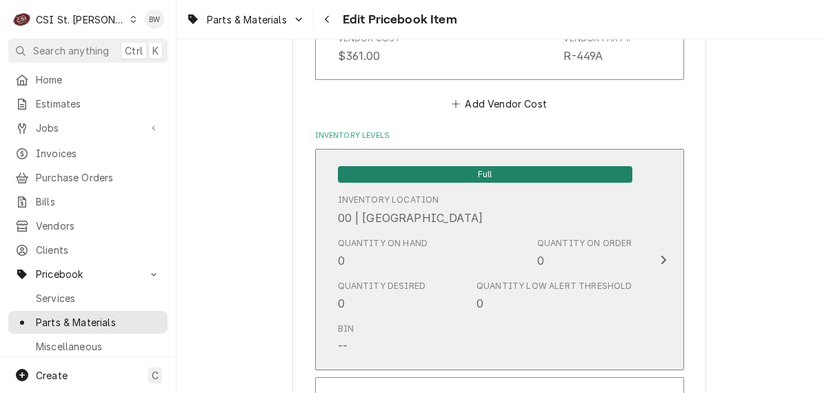
click at [417, 255] on div "Quantity on Hand 0" at bounding box center [383, 253] width 90 height 32
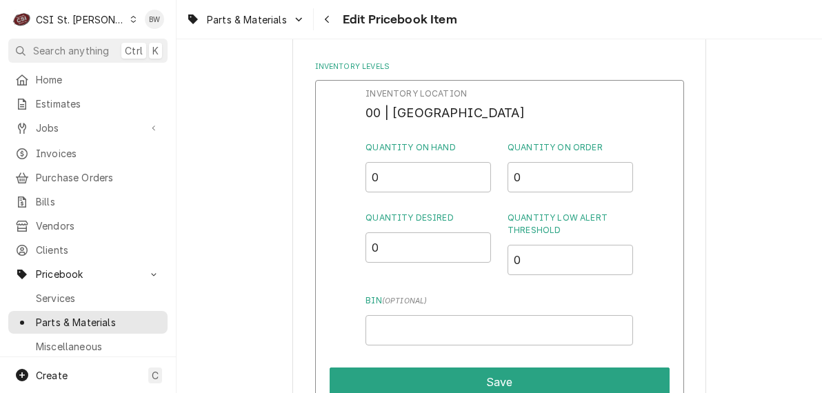
scroll to position [4254, 0]
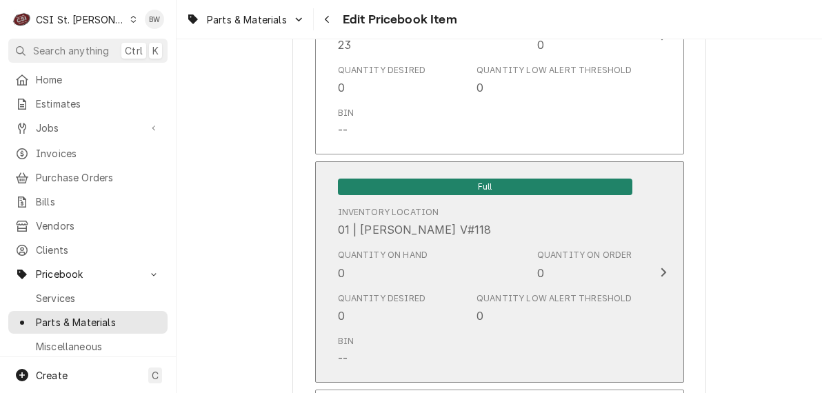
click at [356, 263] on div "Quantity on Hand 0" at bounding box center [383, 265] width 90 height 32
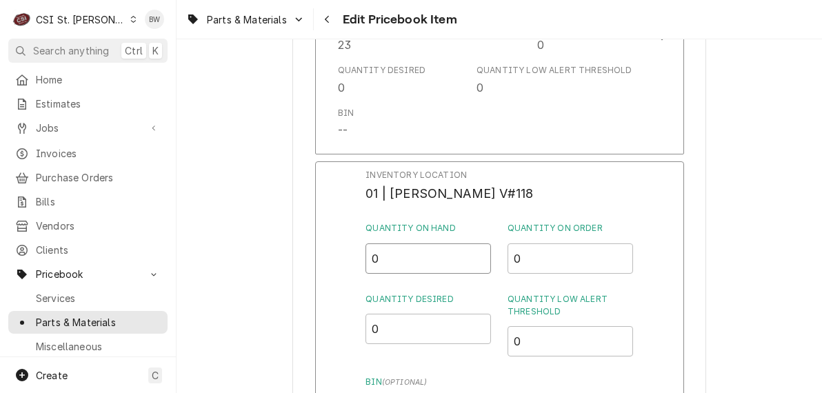
drag, startPoint x: 395, startPoint y: 242, endPoint x: 363, endPoint y: 244, distance: 31.8
click at [364, 244] on div "Inventory Location 01 | [PERSON_NAME] V#118 Quantity on Hand 0 Quantity on Orde…" at bounding box center [499, 340] width 369 height 359
type input "7"
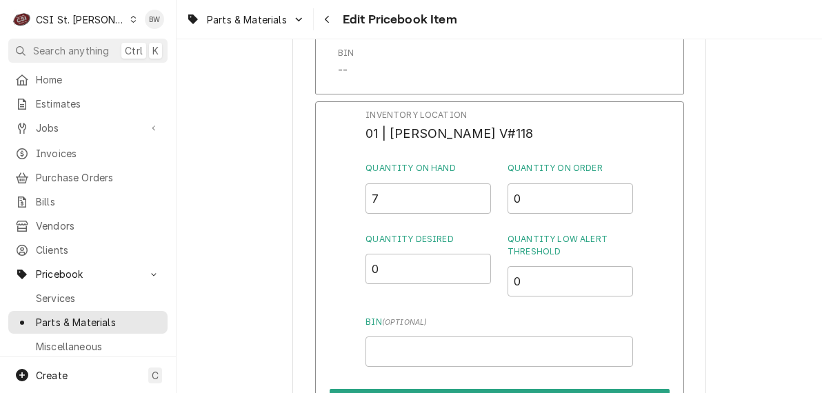
scroll to position [4323, 0]
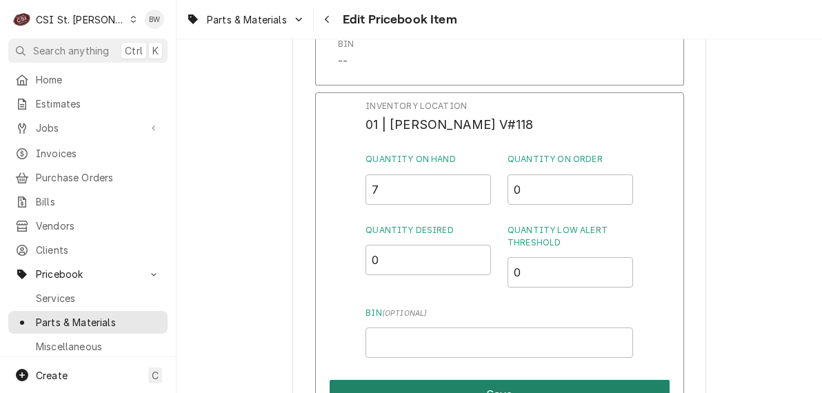
click at [507, 380] on button "Save" at bounding box center [500, 394] width 340 height 29
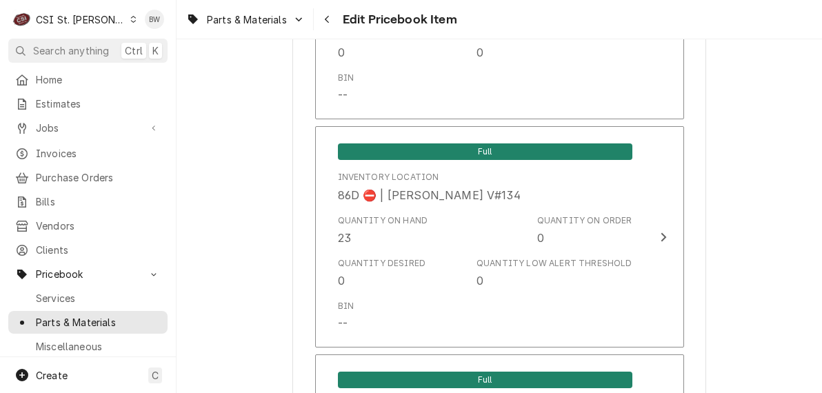
scroll to position [12065, 0]
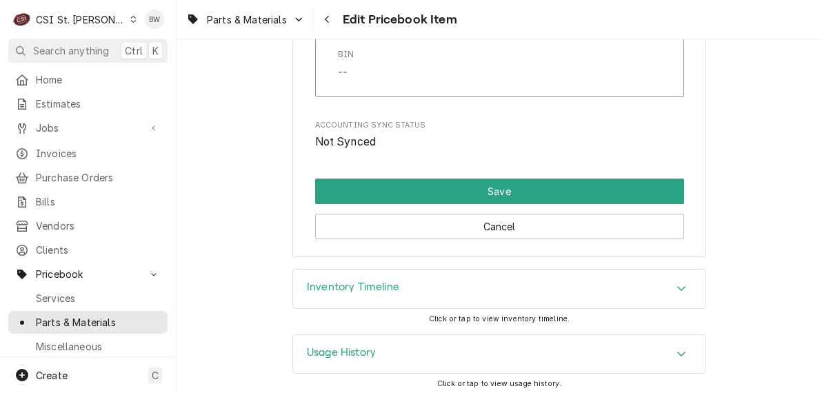
click at [441, 283] on div "Inventory Timeline" at bounding box center [499, 289] width 412 height 39
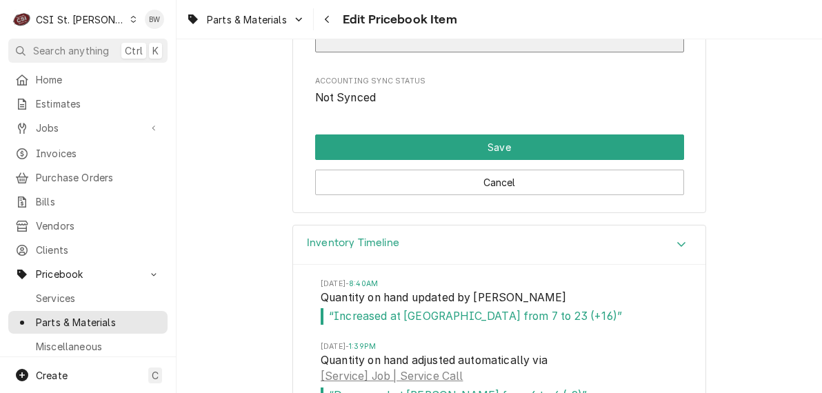
scroll to position [12111, 0]
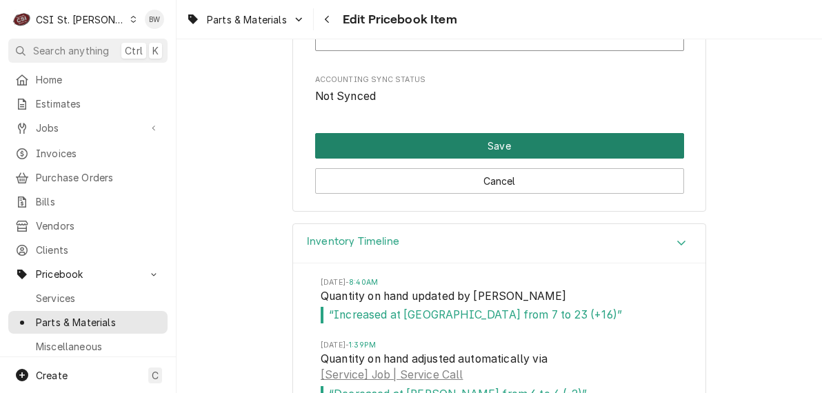
click at [506, 141] on button "Save" at bounding box center [499, 146] width 369 height 26
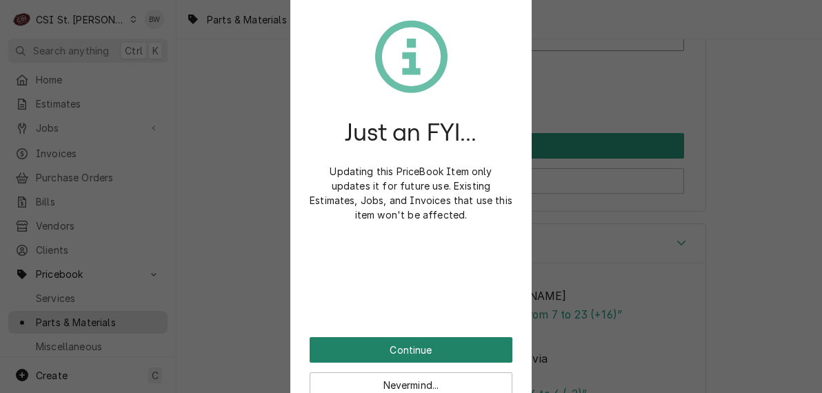
click at [382, 356] on button "Continue" at bounding box center [411, 350] width 203 height 26
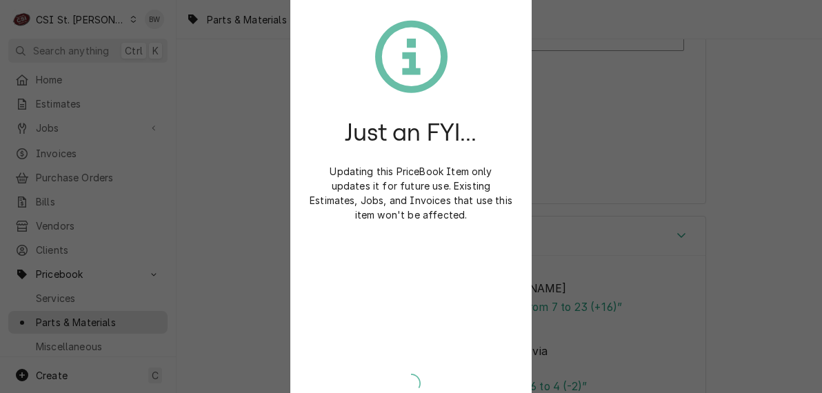
type textarea "x"
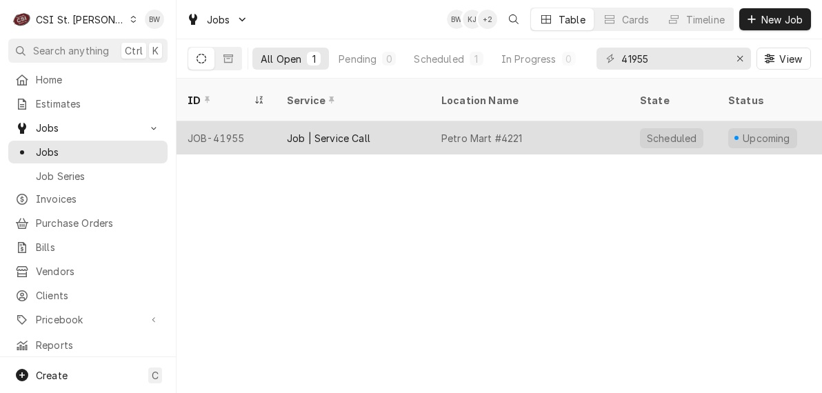
click at [234, 123] on div "JOB-41955" at bounding box center [226, 137] width 99 height 33
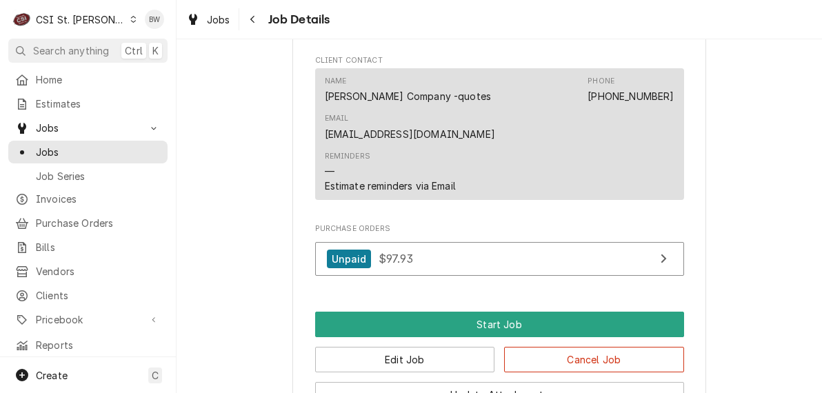
scroll to position [1586, 0]
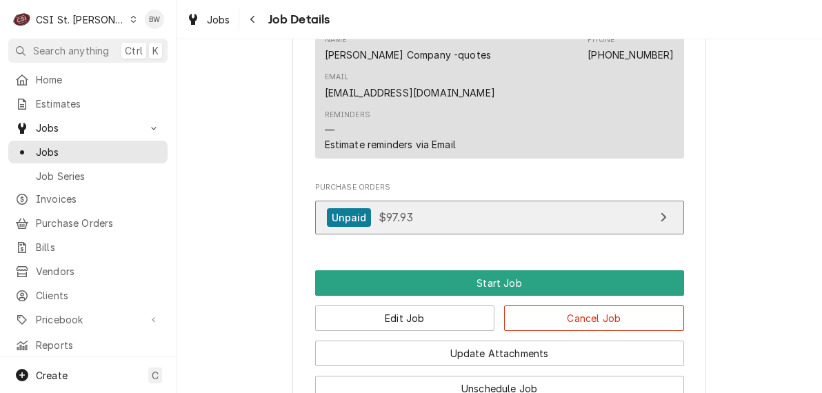
click at [392, 210] on span "$97.93" at bounding box center [396, 217] width 34 height 14
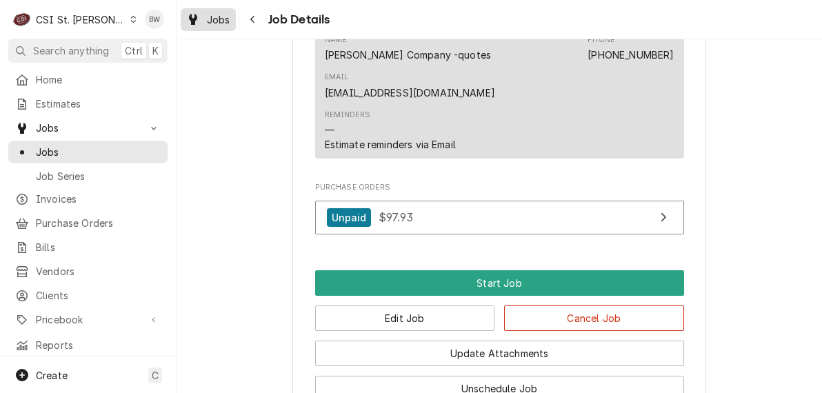
click at [223, 17] on span "Jobs" at bounding box center [218, 19] width 23 height 14
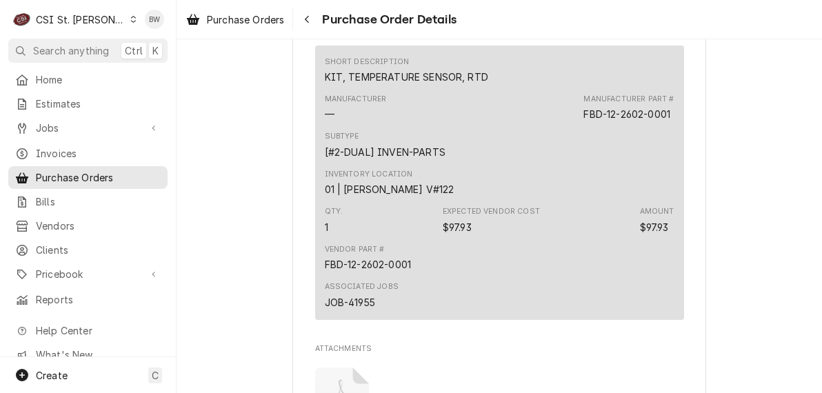
scroll to position [965, 0]
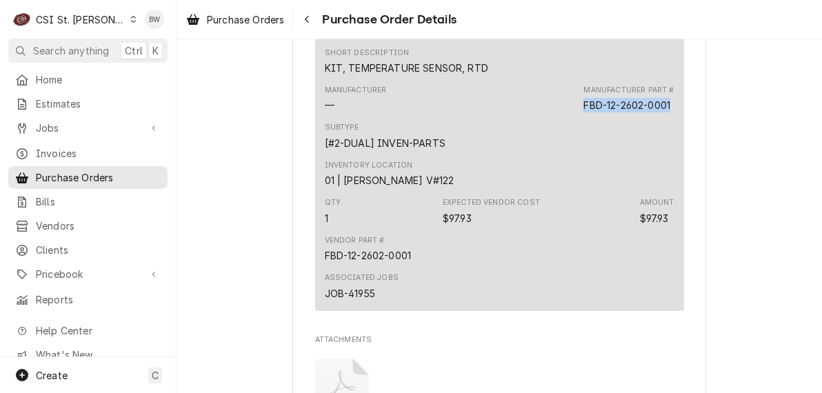
drag, startPoint x: 670, startPoint y: 149, endPoint x: 581, endPoint y: 146, distance: 89.0
click at [581, 146] on div "Short Description KIT, TEMPERATURE SENSOR, RTD Manufacturer — Manufacturer Part…" at bounding box center [499, 174] width 369 height 274
copy div "FBD-12-2602-0001"
click at [276, 24] on span "Purchase Orders" at bounding box center [245, 19] width 77 height 14
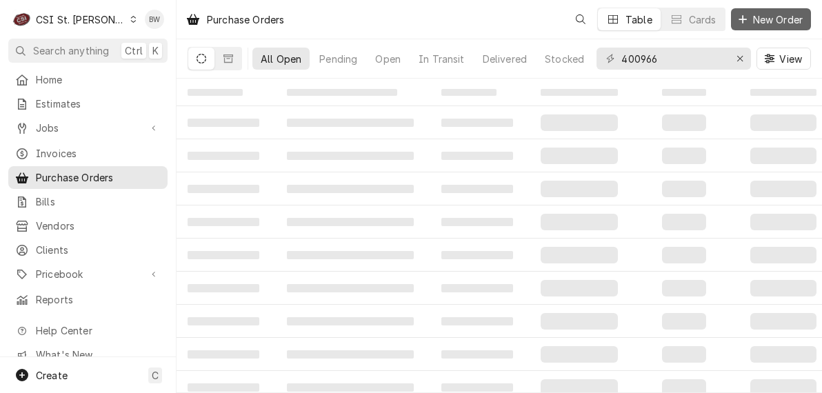
click at [777, 24] on span "New Order" at bounding box center [777, 19] width 55 height 14
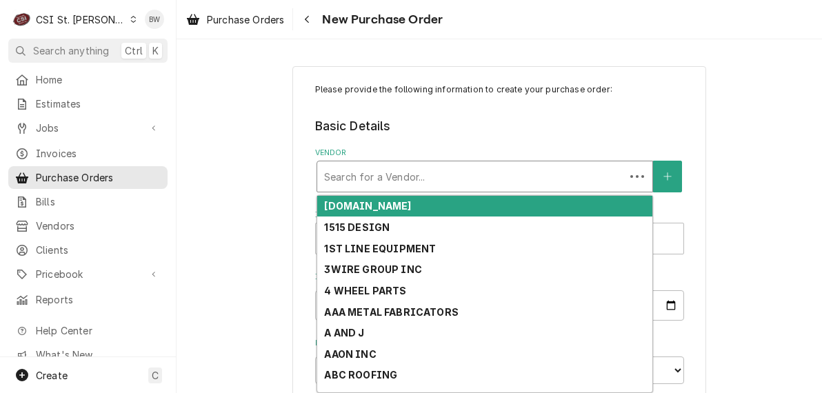
click at [330, 173] on div "Vendor" at bounding box center [471, 176] width 294 height 25
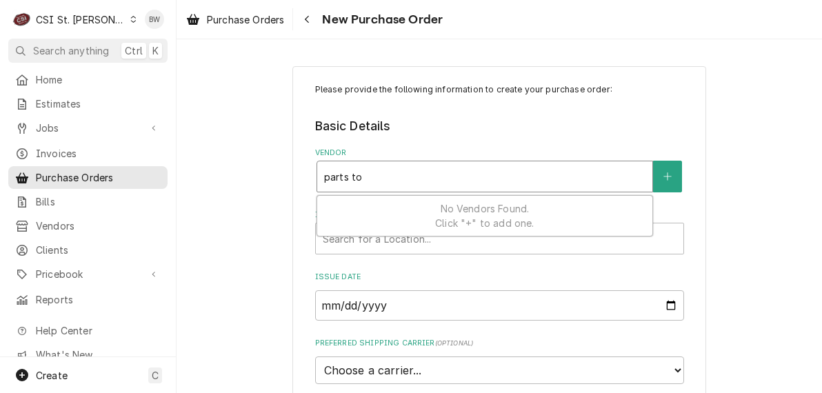
type input "parts tow"
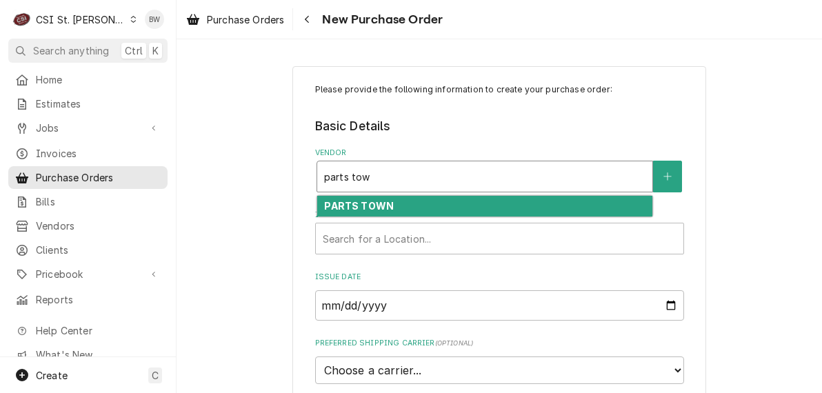
click at [351, 203] on strong "PARTS TOWN" at bounding box center [359, 206] width 70 height 12
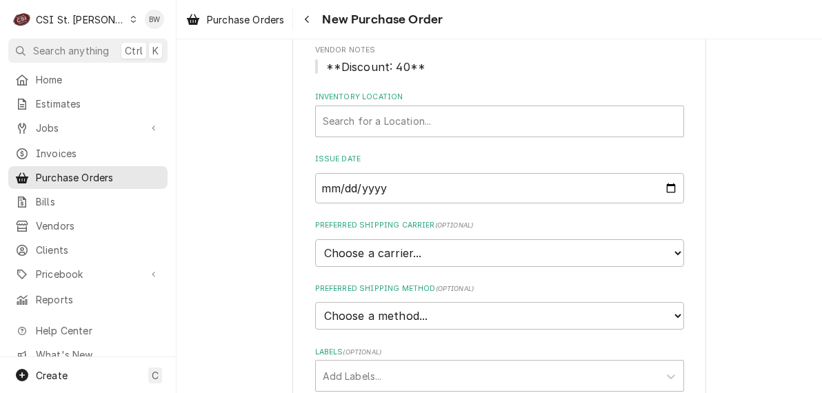
scroll to position [207, 0]
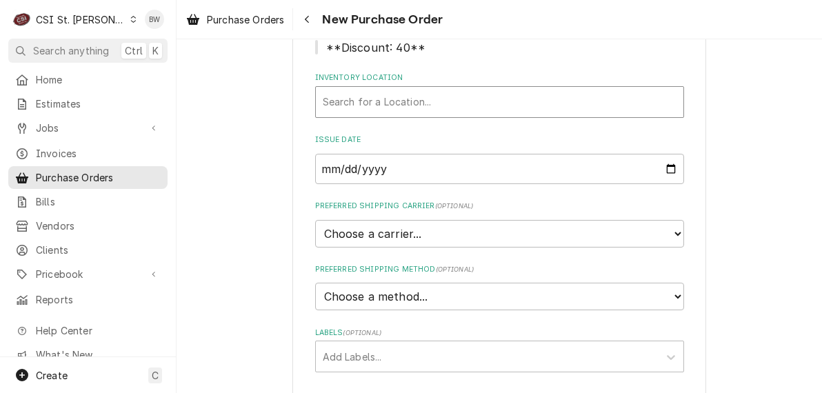
click at [351, 99] on div "Inventory Location" at bounding box center [500, 102] width 354 height 25
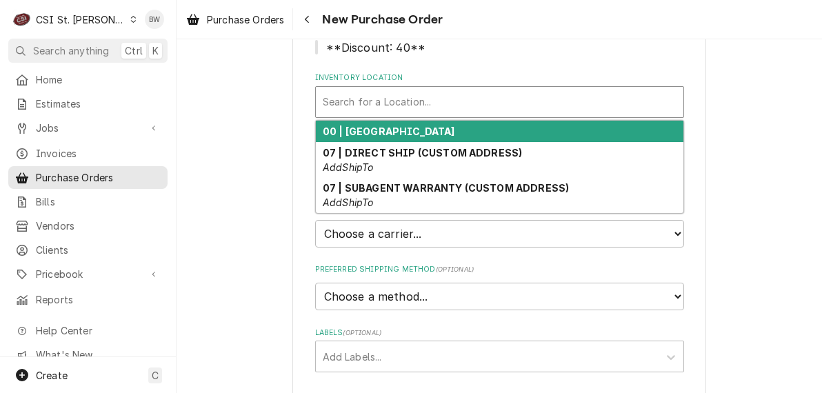
click at [353, 126] on strong "00 | [GEOGRAPHIC_DATA]" at bounding box center [389, 131] width 132 height 12
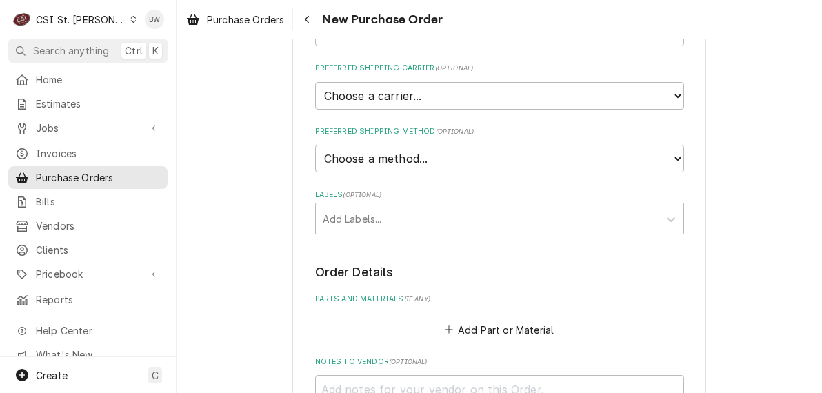
scroll to position [414, 0]
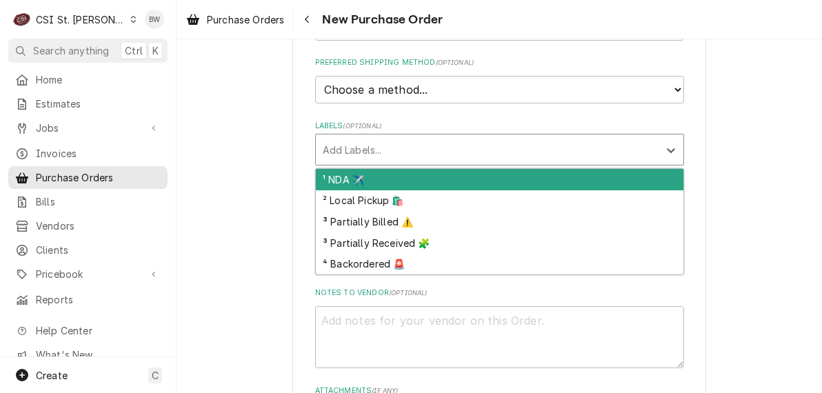
click at [349, 147] on div "Labels" at bounding box center [487, 149] width 329 height 25
click at [339, 186] on div "¹ NDA ✈️" at bounding box center [499, 179] width 367 height 21
type textarea "x"
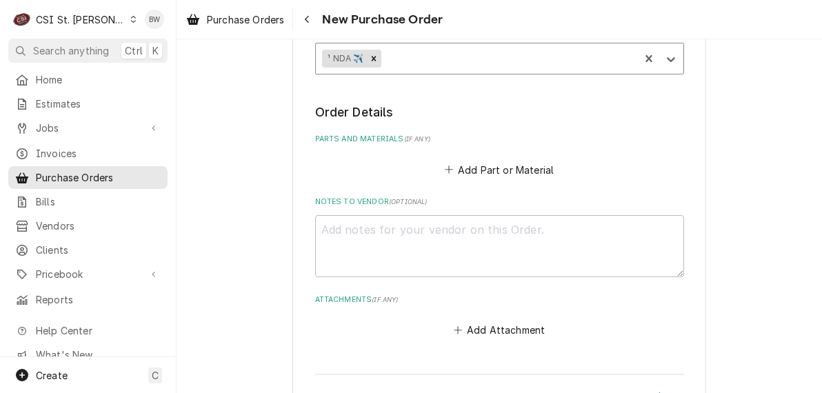
scroll to position [552, 0]
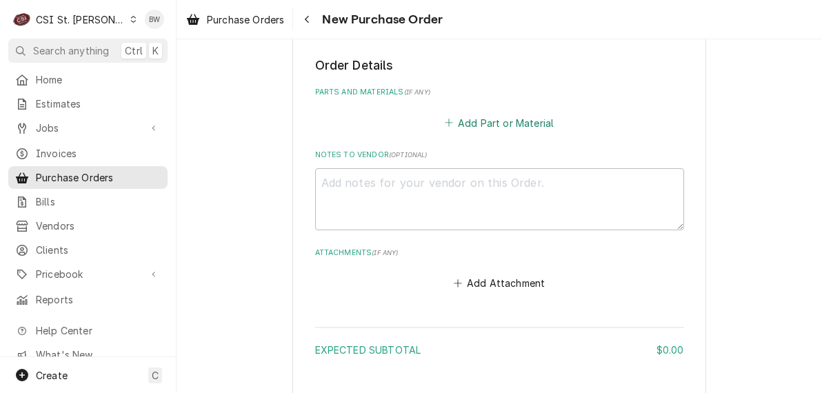
click at [477, 125] on button "Add Part or Material" at bounding box center [499, 122] width 114 height 19
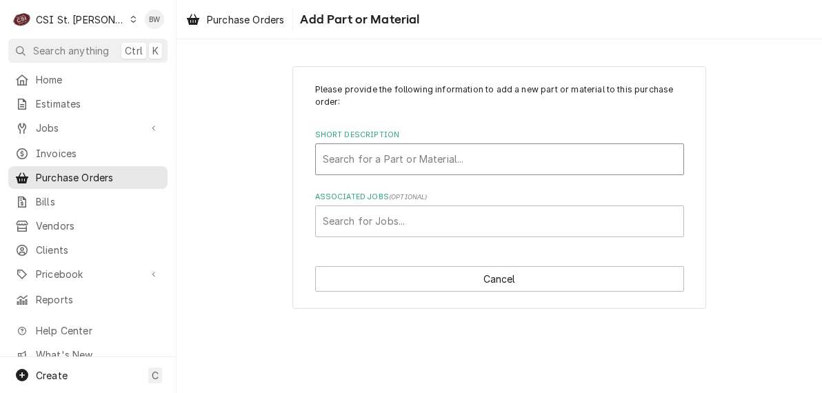
click at [358, 152] on div "Short Description" at bounding box center [500, 159] width 354 height 25
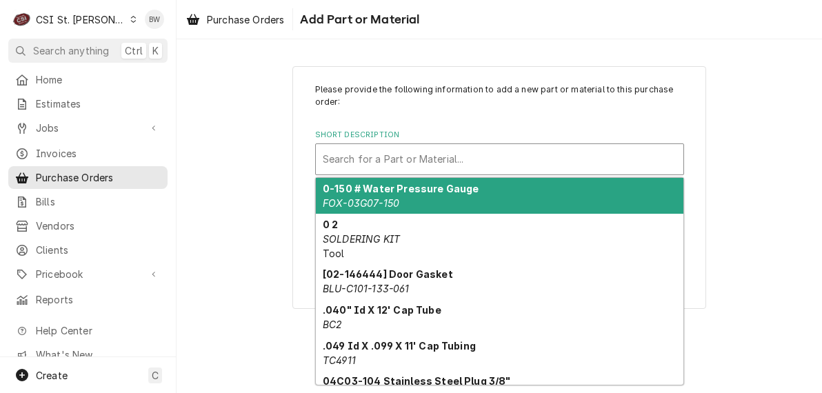
paste input "FBD-12-2602-0001"
type input "FBD-12-2602-0001"
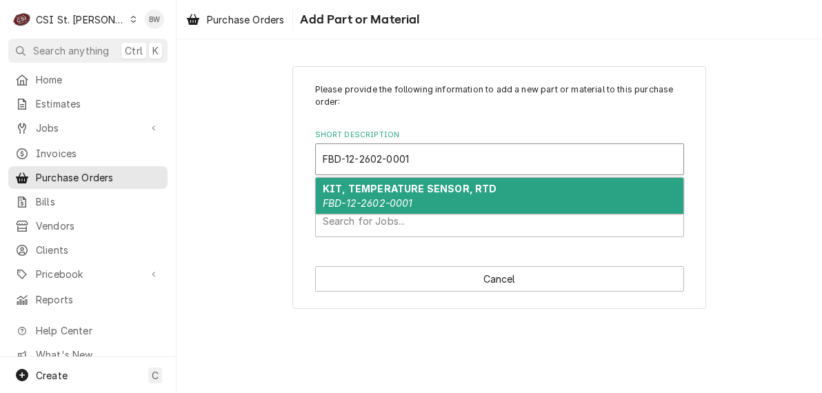
click at [359, 185] on strong "KIT, TEMPERATURE SENSOR, RTD" at bounding box center [410, 189] width 174 height 12
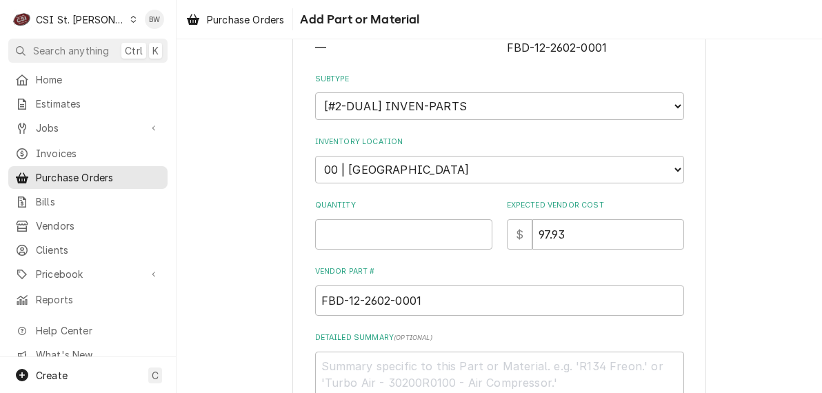
scroll to position [207, 0]
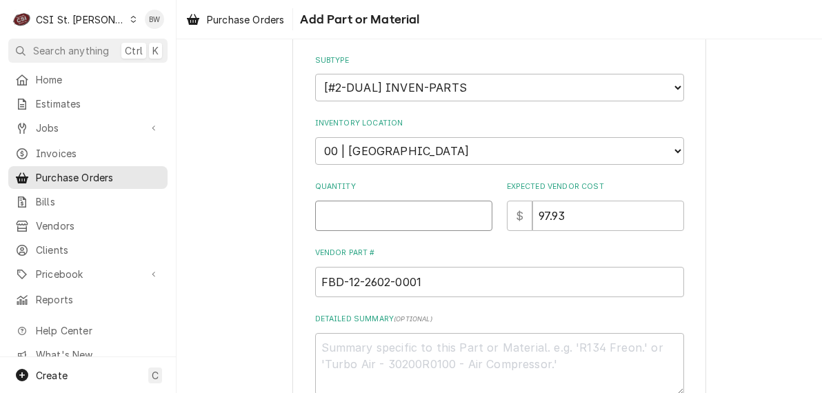
click at [350, 207] on input "Quantity" at bounding box center [403, 216] width 177 height 30
type textarea "x"
type input "2"
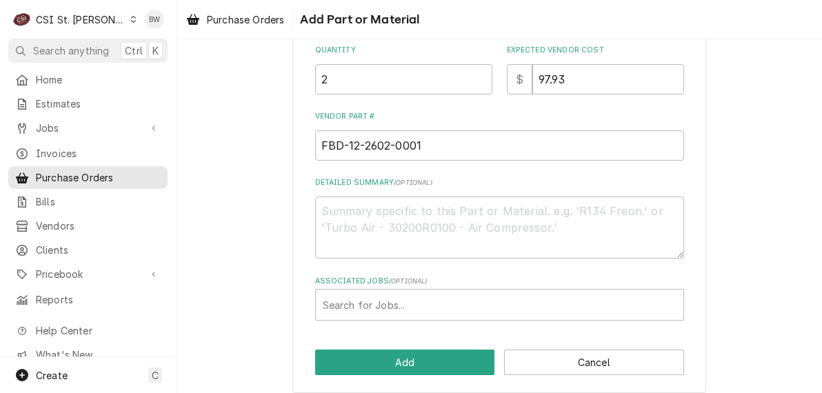
scroll to position [345, 0]
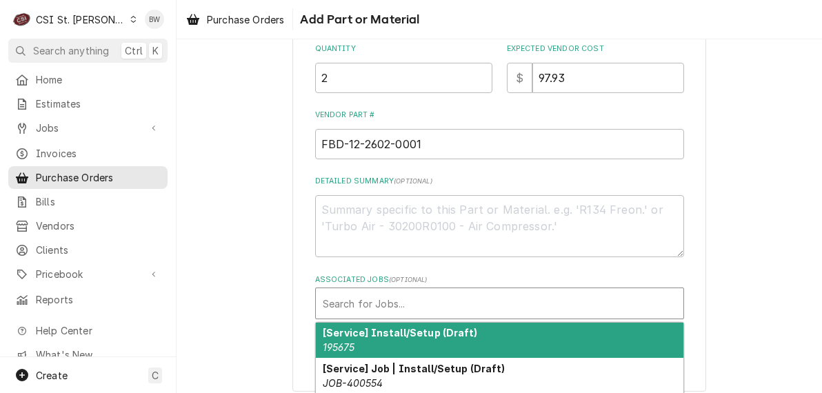
click at [347, 303] on div "Associated Jobs" at bounding box center [500, 303] width 354 height 25
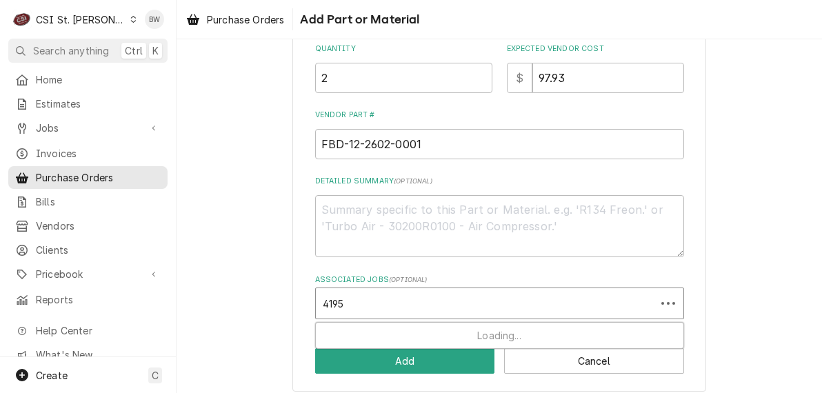
type input "41955"
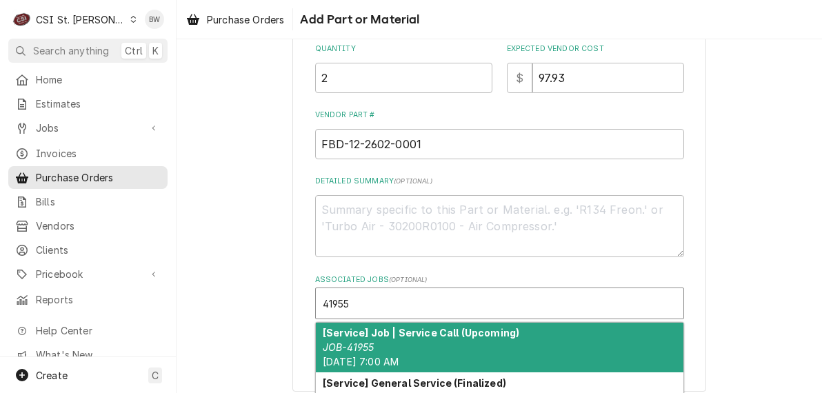
click at [361, 332] on strong "[Service] Job | Service Call (Upcoming)" at bounding box center [421, 333] width 196 height 12
type textarea "x"
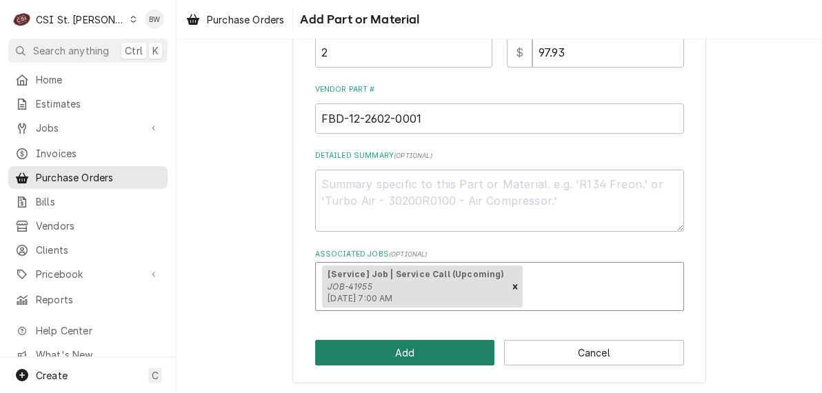
click at [375, 345] on button "Add" at bounding box center [405, 353] width 180 height 26
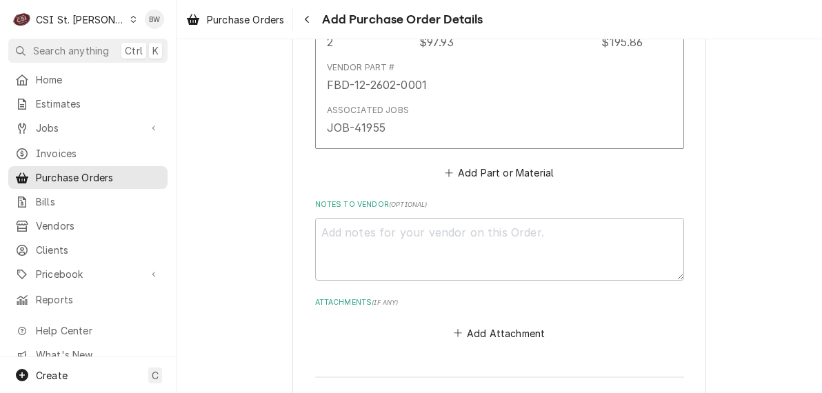
scroll to position [896, 0]
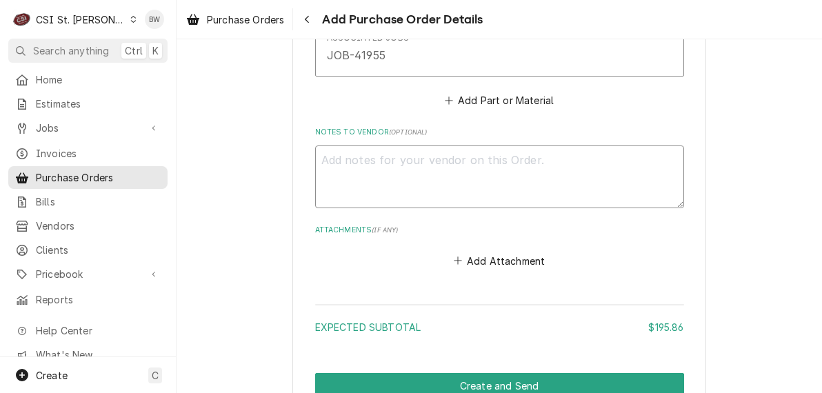
click at [345, 167] on textarea "Notes to Vendor ( optional )" at bounding box center [499, 176] width 369 height 62
type textarea "x"
type textarea "S"
type textarea "x"
type textarea "Sh"
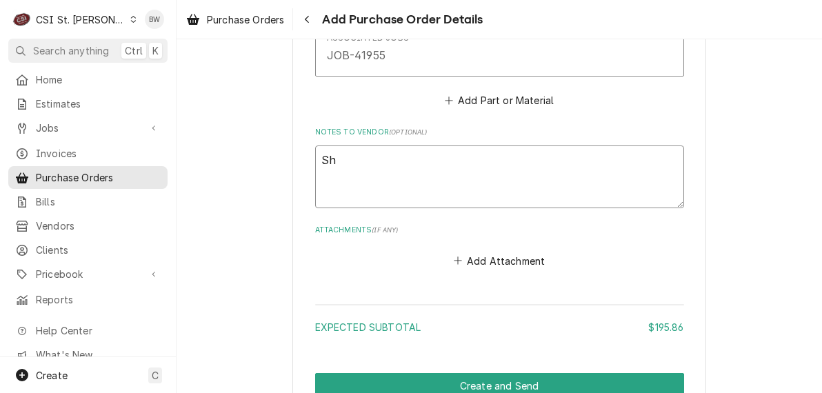
type textarea "x"
type textarea "Shi"
type textarea "x"
type textarea "Ship"
type textarea "x"
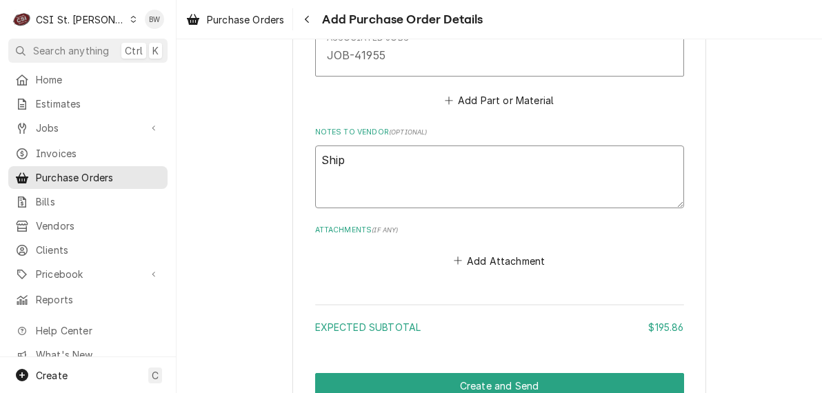
type textarea "Ship"
type textarea "x"
type textarea "Ship N"
type textarea "x"
type textarea "Ship ND"
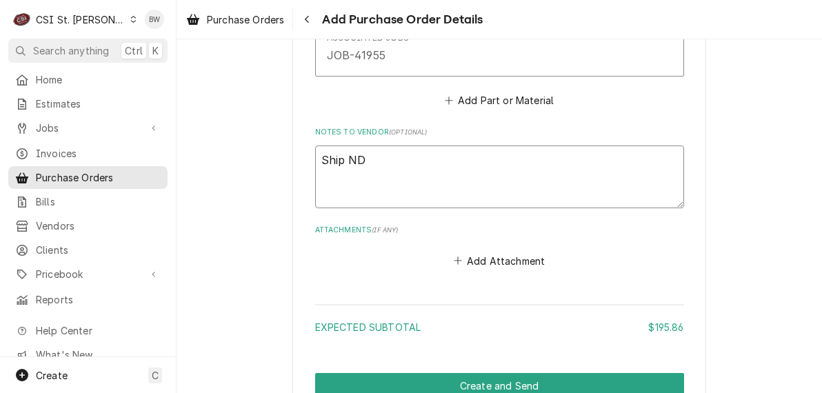
type textarea "x"
type textarea "Ship NDa"
type textarea "x"
type textarea "Ship ND"
type textarea "x"
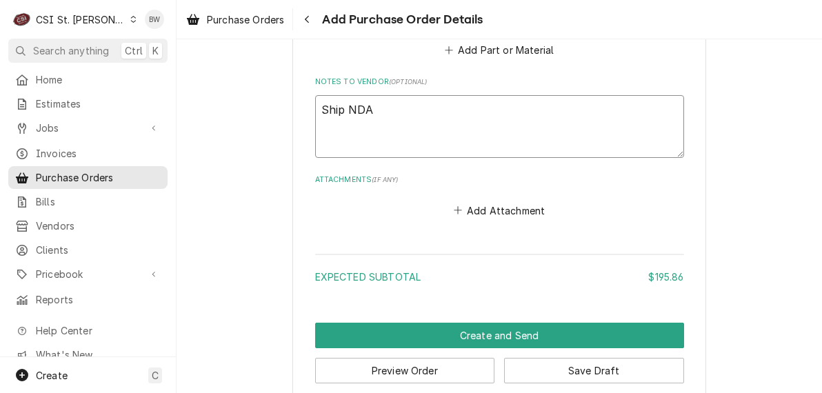
scroll to position [965, 0]
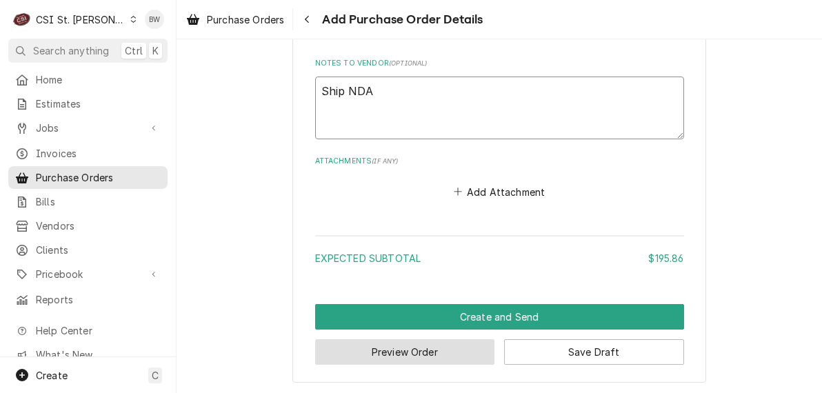
type textarea "Ship NDA"
click at [372, 345] on button "Preview Order" at bounding box center [405, 352] width 180 height 26
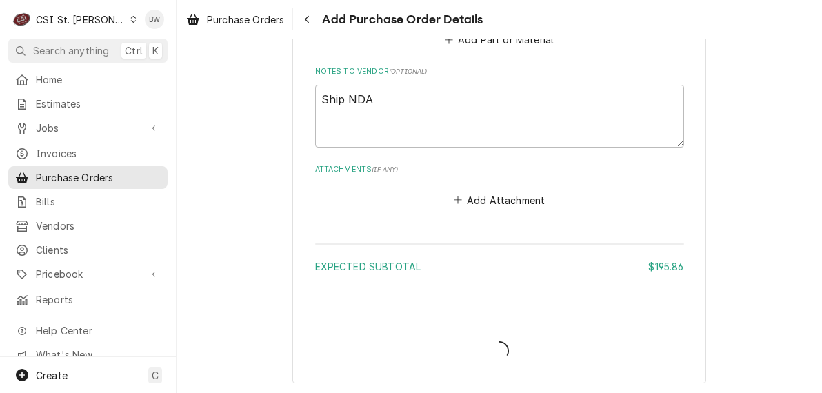
type textarea "x"
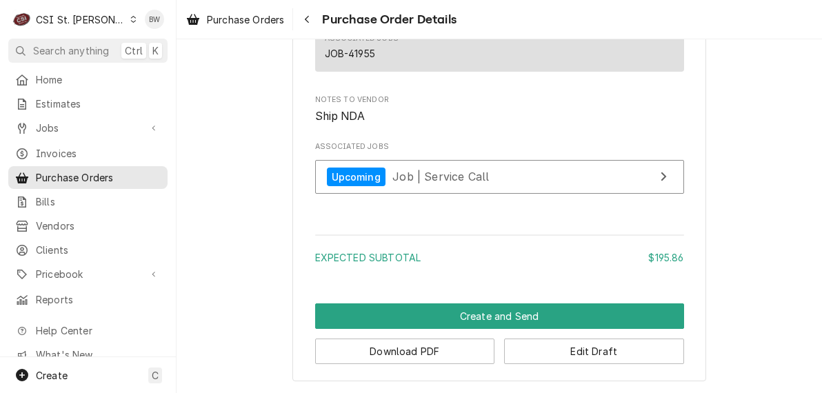
scroll to position [827, 0]
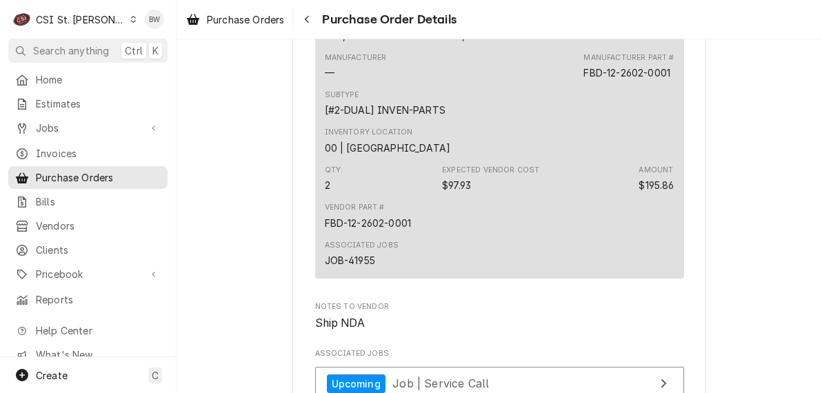
click at [425, 117] on div "[#2-DUAL] INVEN-PARTS" at bounding box center [385, 110] width 121 height 14
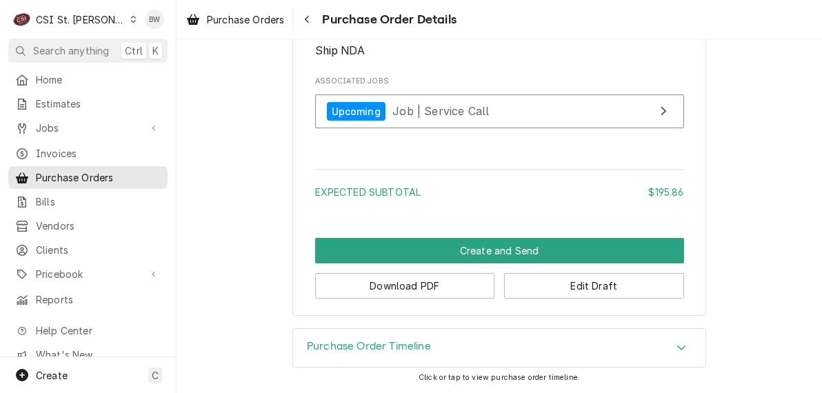
scroll to position [1142, 0]
click at [545, 287] on button "Edit Draft" at bounding box center [594, 286] width 180 height 26
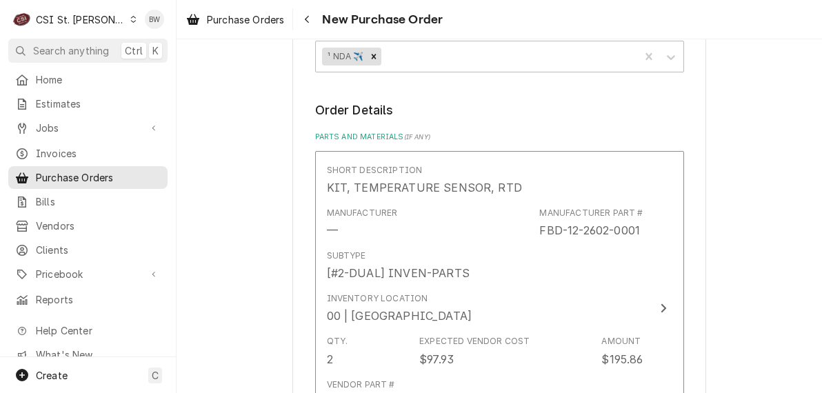
scroll to position [552, 0]
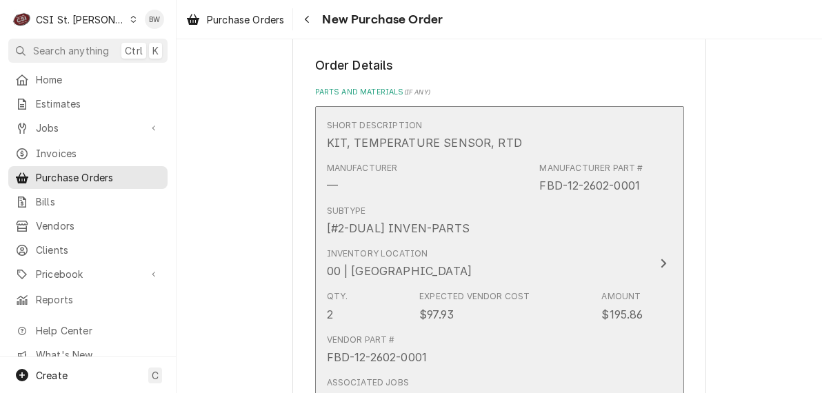
click at [425, 215] on div "Subtype [#2-DUAL] INVEN-PARTS" at bounding box center [398, 221] width 143 height 32
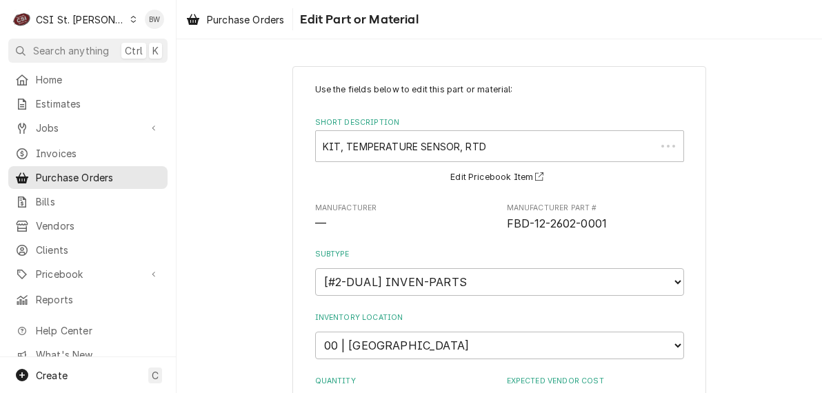
type textarea "x"
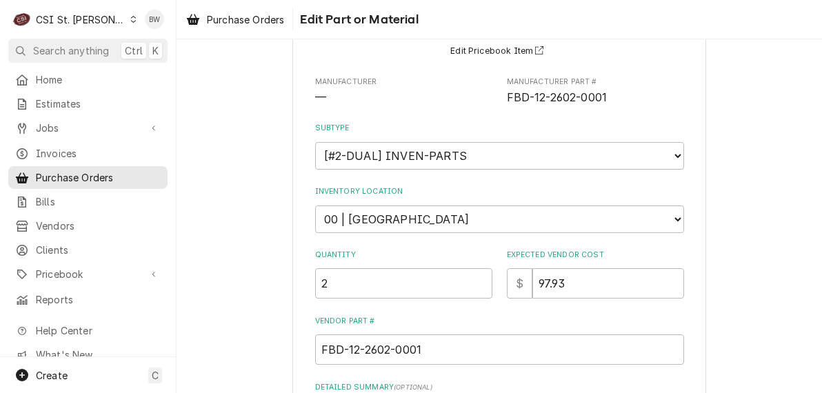
scroll to position [138, 0]
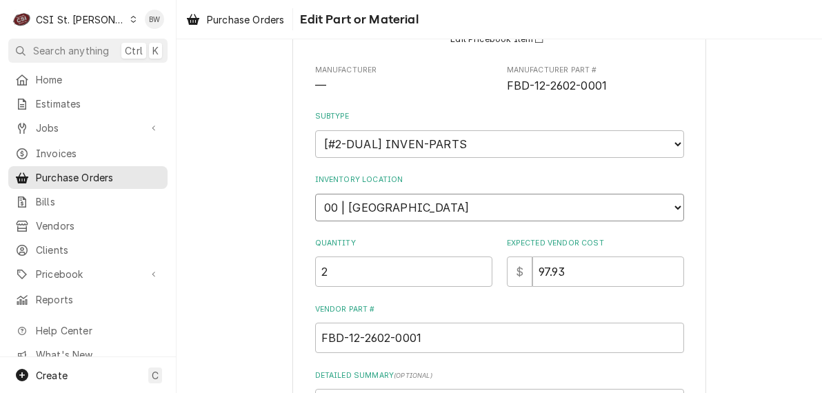
click at [390, 208] on select "Choose a location... 00 | STL WAREHOUSE 01 | [PERSON_NAME] V#93 01 | [PERSON_NA…" at bounding box center [499, 208] width 369 height 28
select select "1407"
click at [315, 194] on select "Choose a location... 00 | STL WAREHOUSE 01 | [PERSON_NAME] V#93 01 | [PERSON_NA…" at bounding box center [499, 208] width 369 height 28
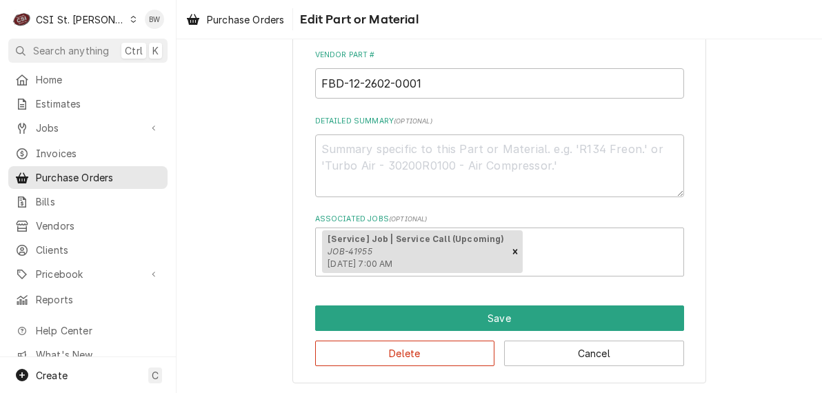
scroll to position [393, 0]
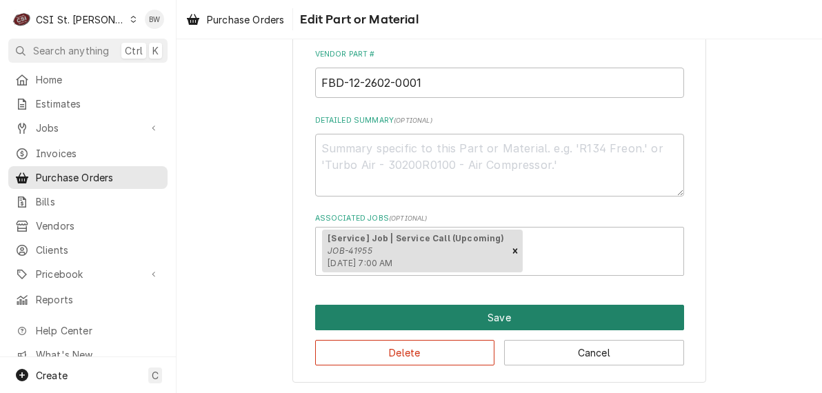
click at [458, 322] on button "Save" at bounding box center [499, 318] width 369 height 26
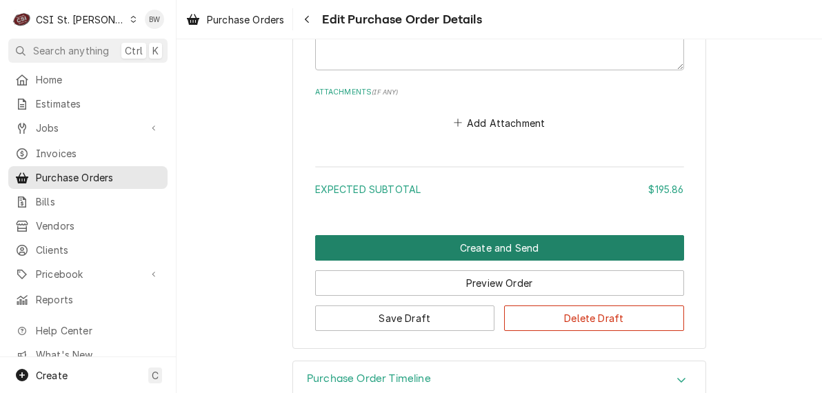
scroll to position [1065, 0]
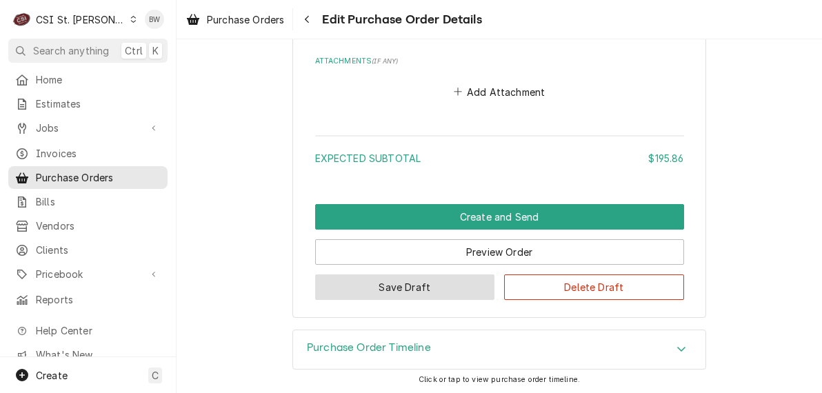
click at [425, 286] on button "Save Draft" at bounding box center [405, 287] width 180 height 26
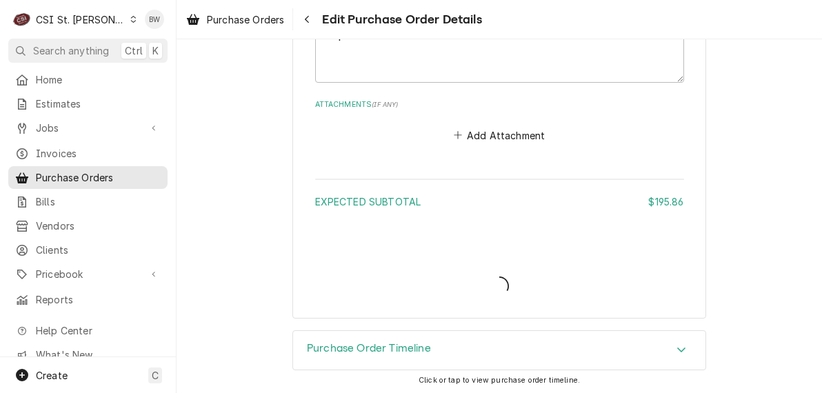
type textarea "x"
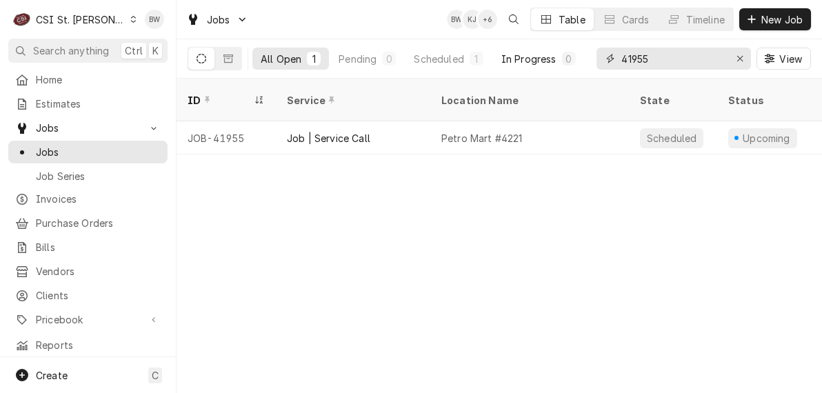
drag, startPoint x: 651, startPoint y: 61, endPoint x: 574, endPoint y: 63, distance: 77.2
click at [574, 63] on div "All Open 1 Pending 0 Scheduled 1 In Progress 0 On Hold 0 Completed 0 41955 View" at bounding box center [499, 58] width 623 height 39
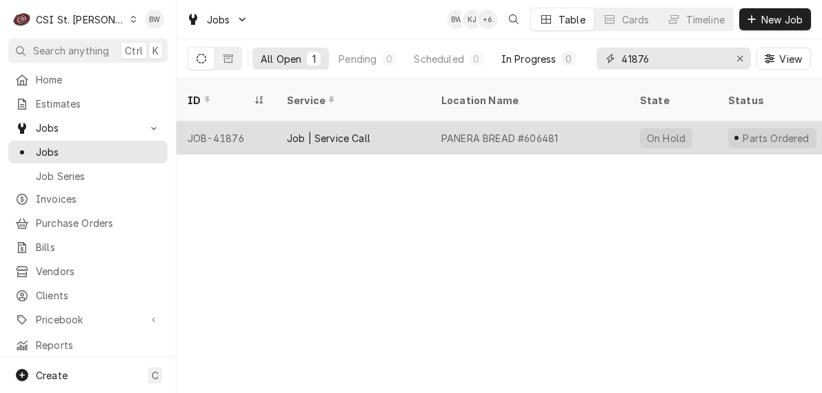
type input "41876"
click at [239, 121] on div "JOB-41876" at bounding box center [226, 137] width 99 height 33
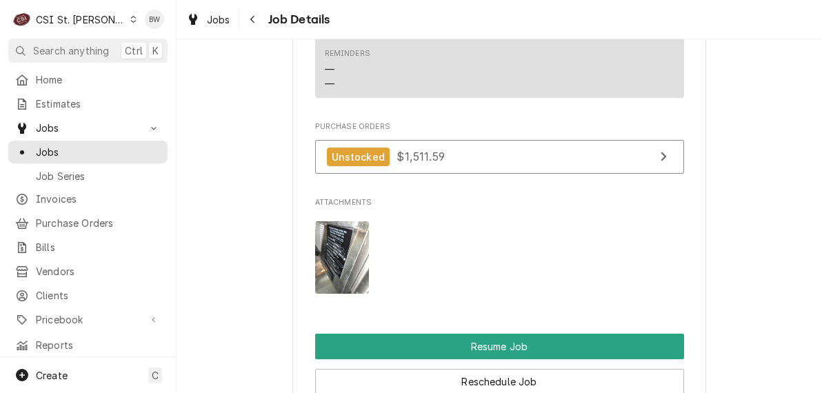
scroll to position [2068, 0]
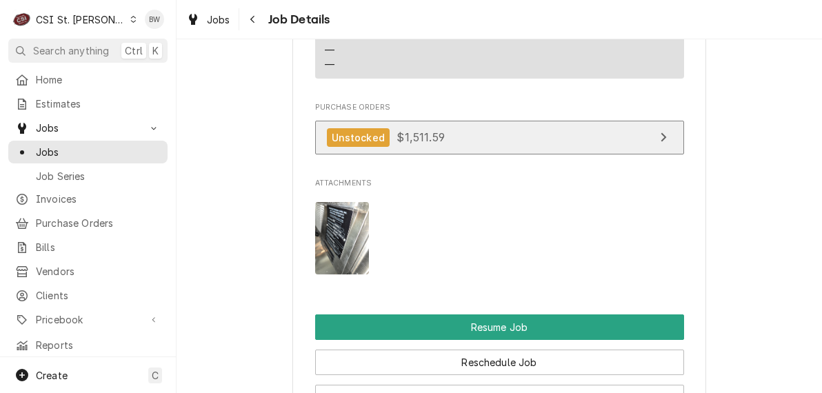
click at [396, 136] on span "$1,511.59" at bounding box center [420, 137] width 48 height 14
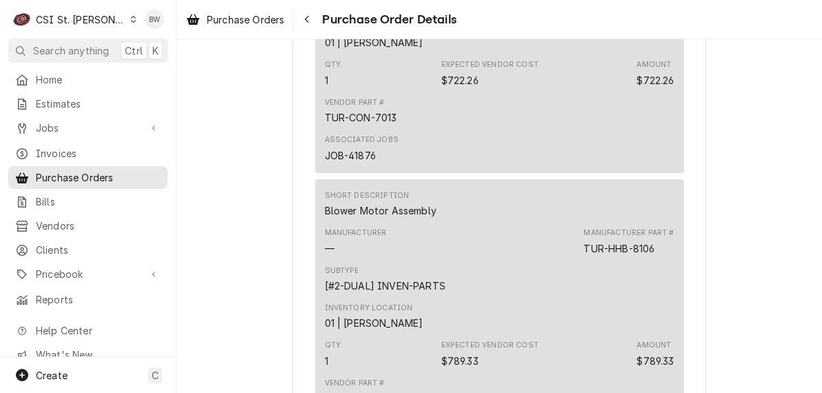
scroll to position [1034, 0]
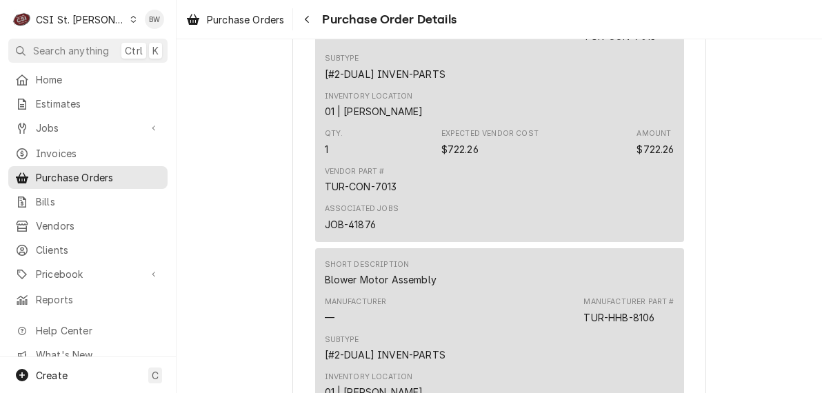
click at [280, 156] on div "Unstocked Vendor PARTS TOWN PARTS TOWN [STREET_ADDRESS] Bill To [GEOGRAPHIC_DAT…" at bounding box center [499, 18] width 645 height 2027
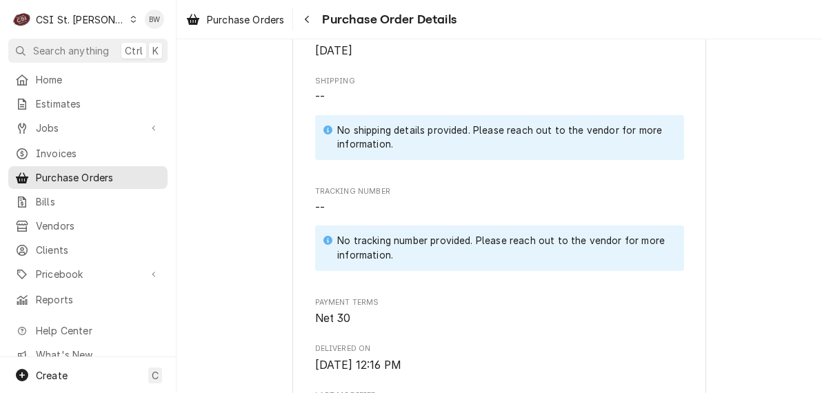
scroll to position [345, 0]
